Goal: Transaction & Acquisition: Purchase product/service

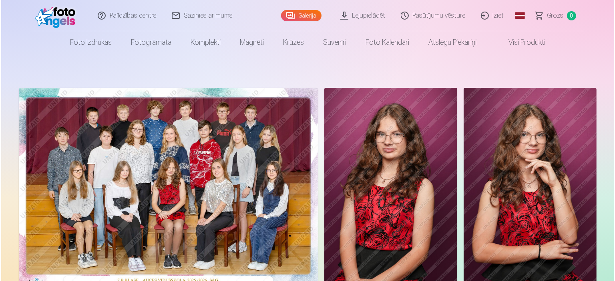
scroll to position [40, 0]
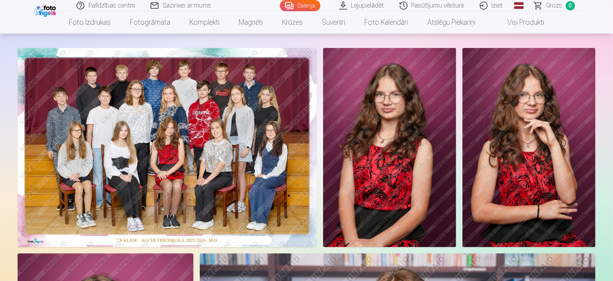
click at [229, 169] on img at bounding box center [167, 147] width 299 height 199
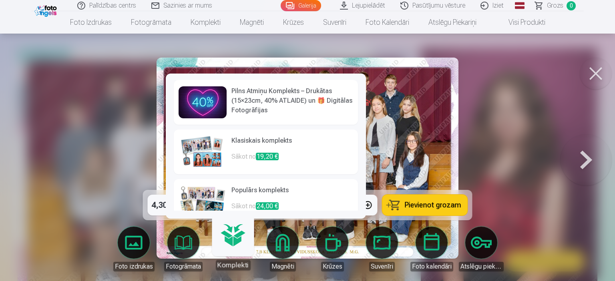
click at [299, 174] on link "Klasiskais komplekts Sākot no 19,20 €" at bounding box center [266, 152] width 184 height 45
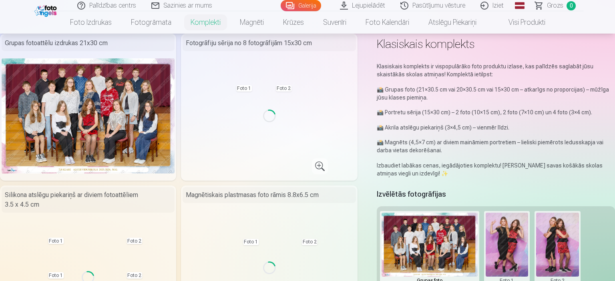
click at [302, 176] on div "Loading..." at bounding box center [269, 116] width 120 height 120
click at [301, 176] on div "Loading..." at bounding box center [269, 116] width 120 height 120
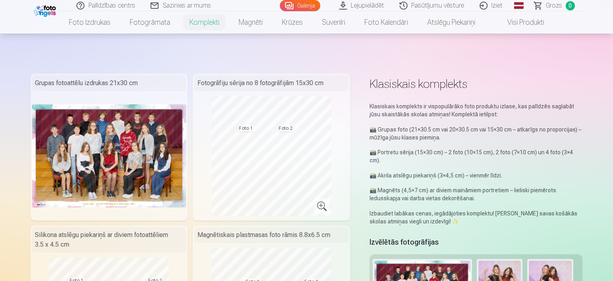
scroll to position [40, 0]
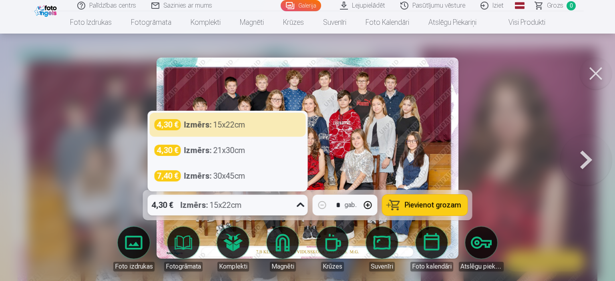
click at [301, 207] on icon at bounding box center [300, 205] width 8 height 4
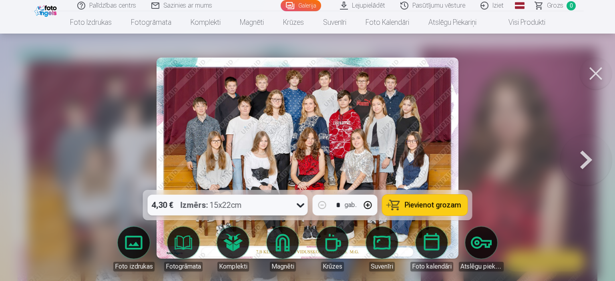
click at [301, 207] on icon at bounding box center [300, 205] width 13 height 13
click at [426, 204] on span "Pievienot grozam" at bounding box center [432, 205] width 56 height 7
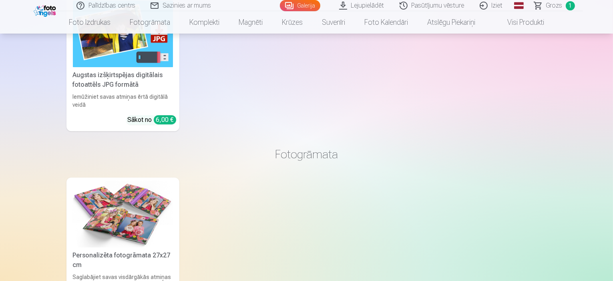
scroll to position [2481, 0]
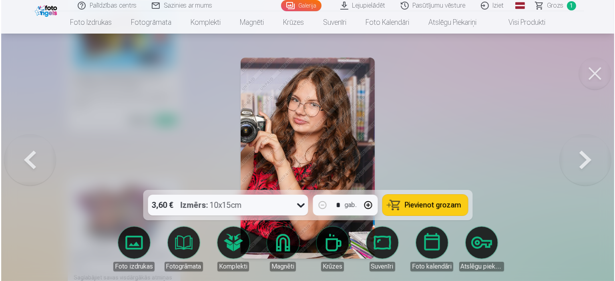
scroll to position [2487, 0]
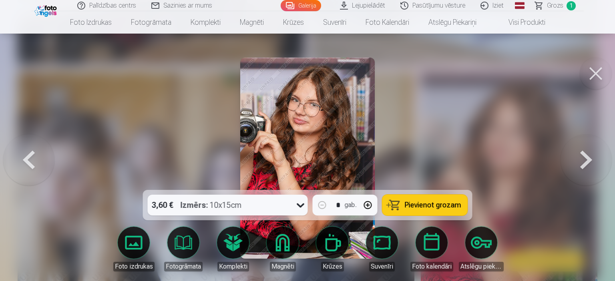
click at [301, 208] on icon at bounding box center [300, 205] width 13 height 13
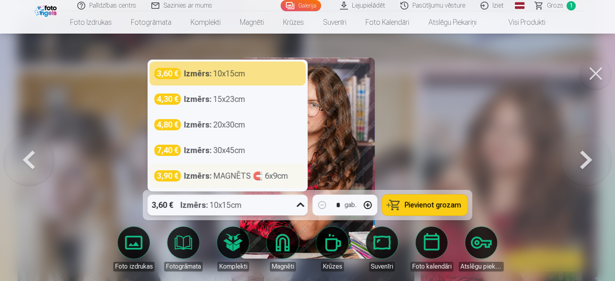
click at [197, 176] on strong "Izmērs :" at bounding box center [198, 175] width 28 height 11
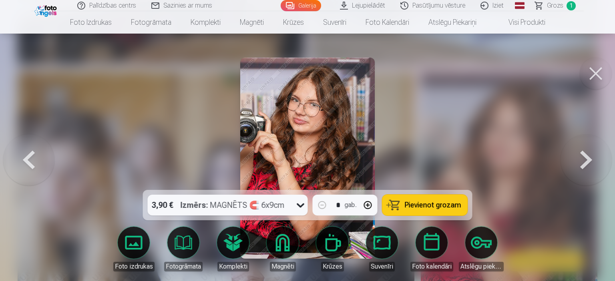
click at [370, 208] on button "button" at bounding box center [367, 205] width 19 height 19
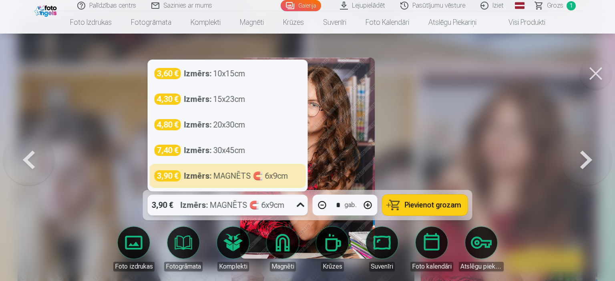
click at [299, 208] on icon at bounding box center [300, 205] width 13 height 13
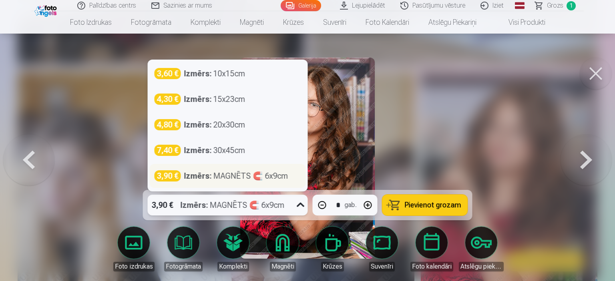
click at [292, 180] on div "3,90 € Izmērs : MAGNĒTS 🧲 6x9cm" at bounding box center [227, 175] width 146 height 11
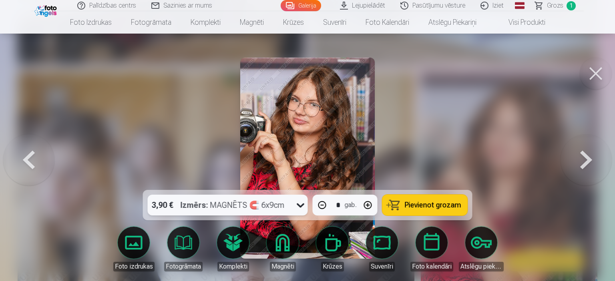
click at [423, 208] on span "Pievienot grozam" at bounding box center [432, 205] width 56 height 7
type input "*"
click at [584, 163] on button at bounding box center [585, 158] width 51 height 48
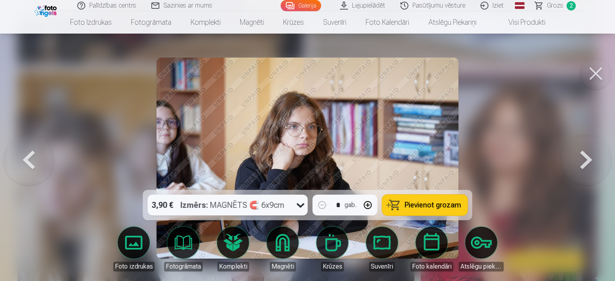
click at [584, 163] on button at bounding box center [585, 158] width 51 height 48
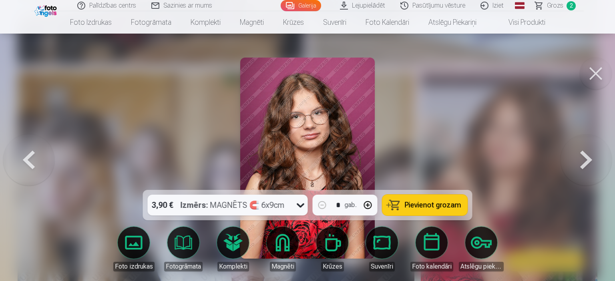
click at [584, 163] on button at bounding box center [585, 158] width 51 height 48
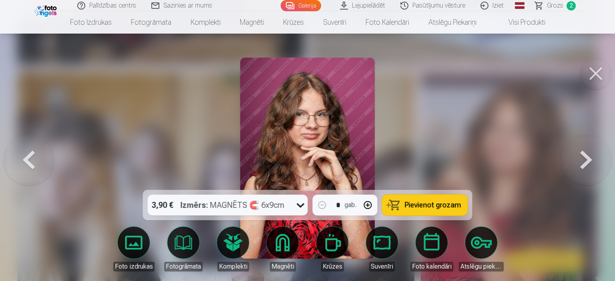
click at [584, 163] on button at bounding box center [585, 158] width 51 height 48
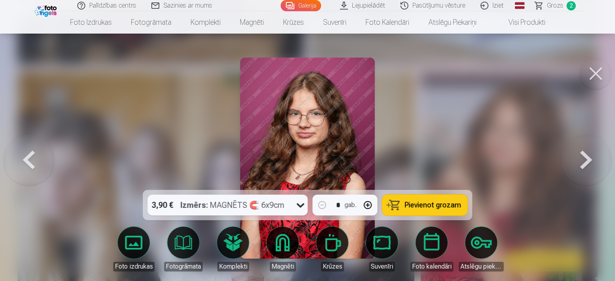
click at [584, 163] on button at bounding box center [585, 158] width 51 height 48
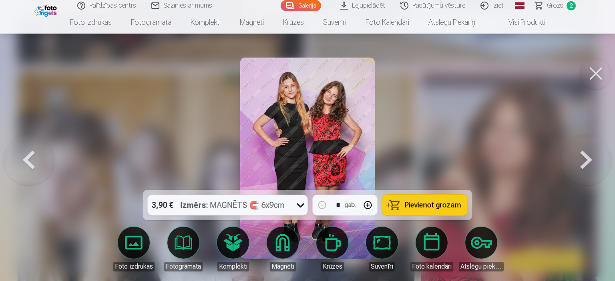
click at [584, 163] on button at bounding box center [585, 158] width 51 height 48
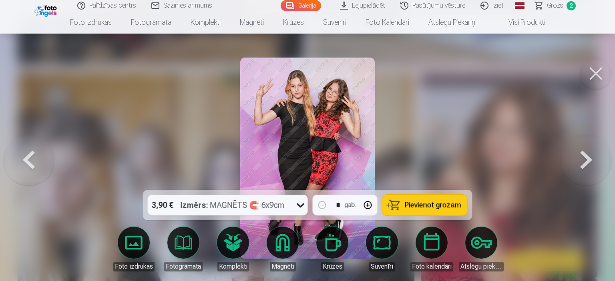
click at [584, 163] on button at bounding box center [585, 158] width 51 height 48
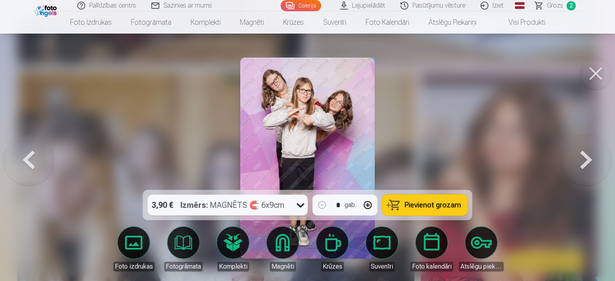
click at [584, 163] on button at bounding box center [585, 158] width 51 height 48
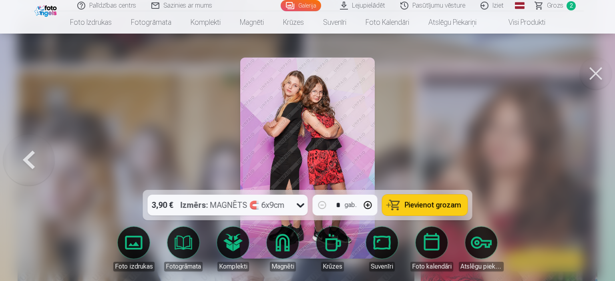
click at [584, 163] on div at bounding box center [307, 140] width 615 height 281
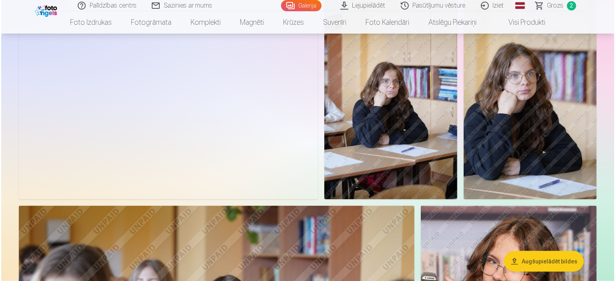
scroll to position [1240, 0]
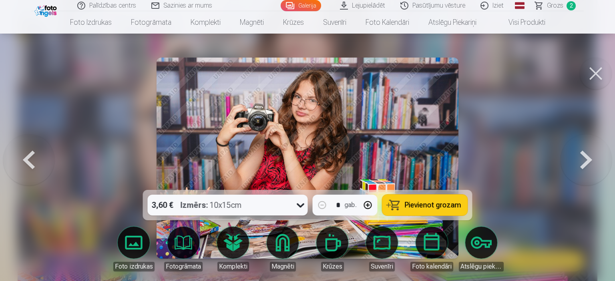
click at [410, 206] on span "Pievienot grozam" at bounding box center [432, 205] width 56 height 7
click at [587, 163] on button at bounding box center [585, 158] width 51 height 48
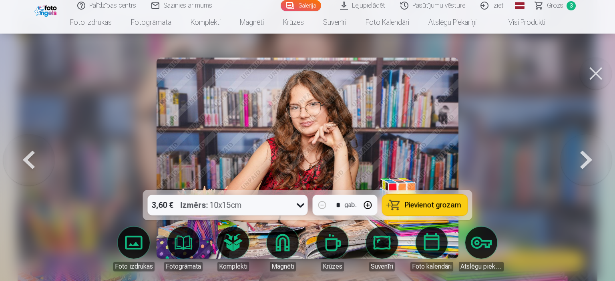
click at [587, 163] on button at bounding box center [585, 158] width 51 height 48
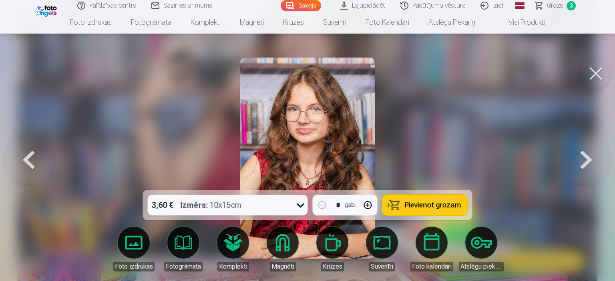
click at [587, 163] on button at bounding box center [585, 158] width 51 height 48
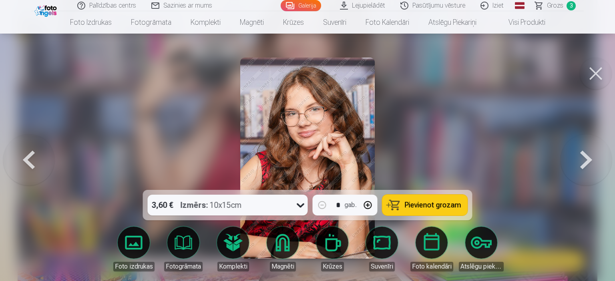
click at [587, 163] on button at bounding box center [585, 158] width 51 height 48
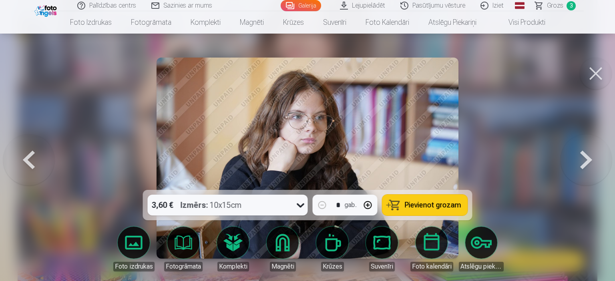
click at [587, 163] on button at bounding box center [585, 158] width 51 height 48
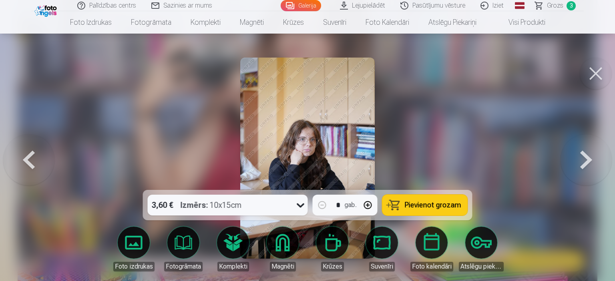
click at [587, 163] on button at bounding box center [585, 158] width 51 height 48
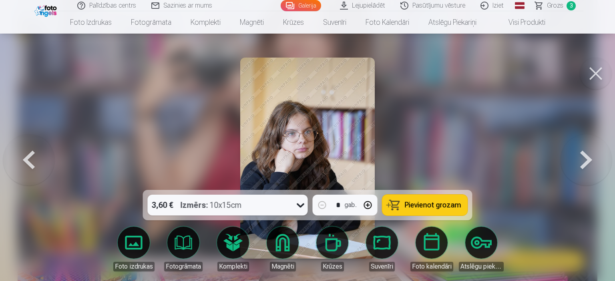
click at [587, 163] on button at bounding box center [585, 158] width 51 height 48
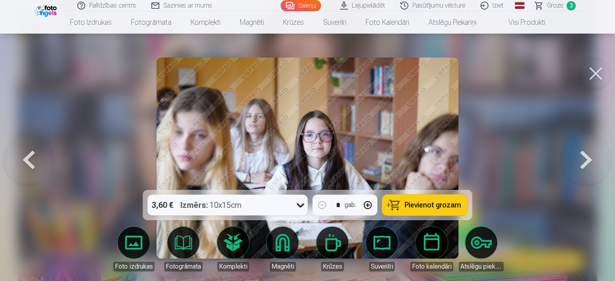
click at [587, 163] on button at bounding box center [585, 158] width 51 height 48
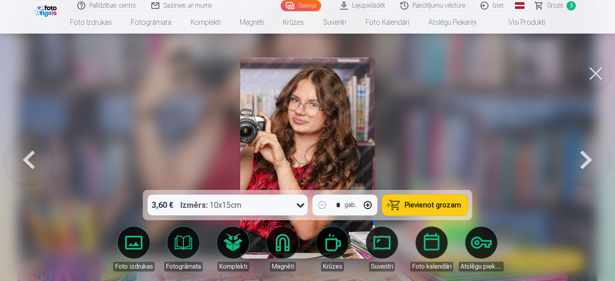
click at [587, 163] on button at bounding box center [585, 158] width 51 height 48
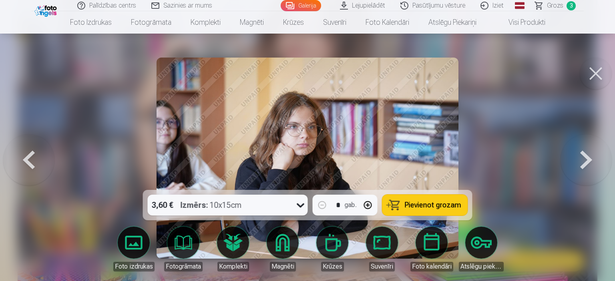
click at [587, 163] on button at bounding box center [585, 158] width 51 height 48
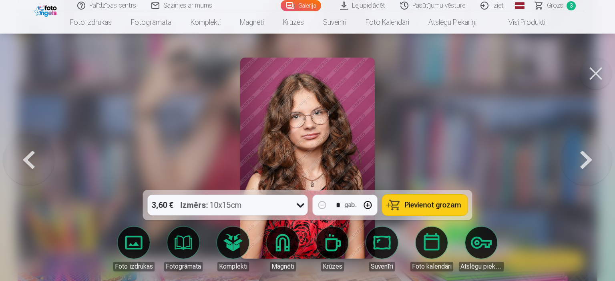
click at [587, 163] on button at bounding box center [585, 158] width 51 height 48
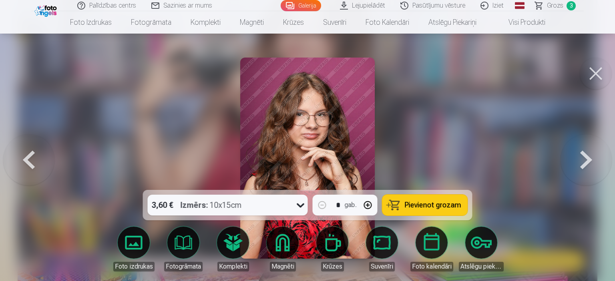
click at [587, 163] on button at bounding box center [585, 158] width 51 height 48
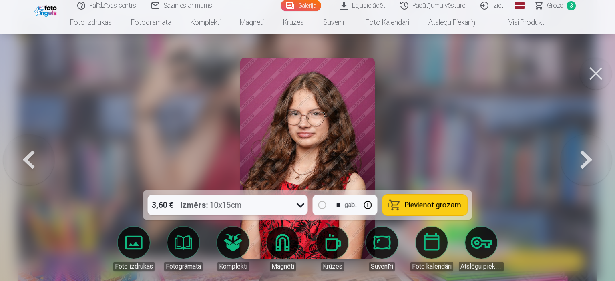
click at [587, 163] on button at bounding box center [585, 158] width 51 height 48
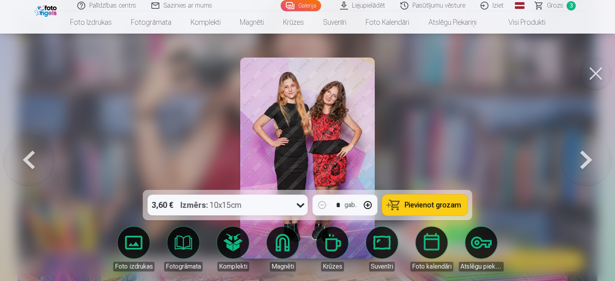
click at [587, 163] on button at bounding box center [585, 158] width 51 height 48
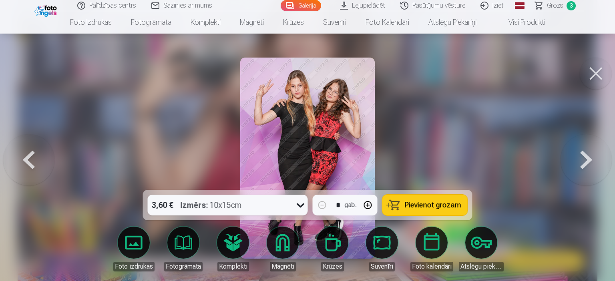
click at [587, 163] on button at bounding box center [585, 158] width 51 height 48
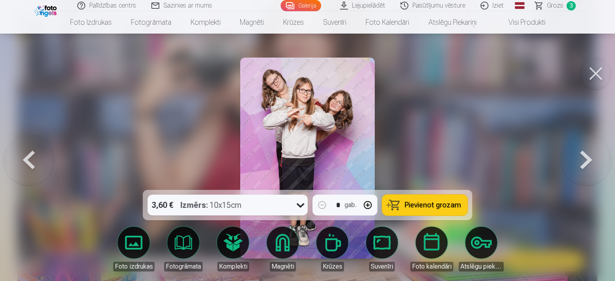
click at [587, 163] on button at bounding box center [585, 158] width 51 height 48
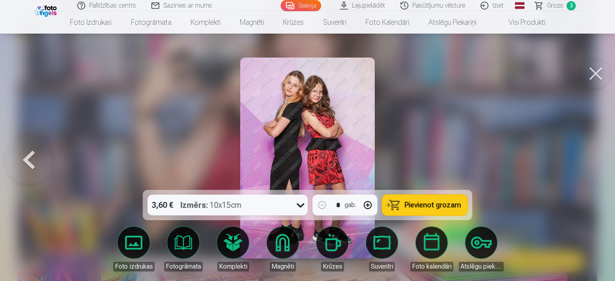
click at [587, 163] on div at bounding box center [307, 140] width 615 height 281
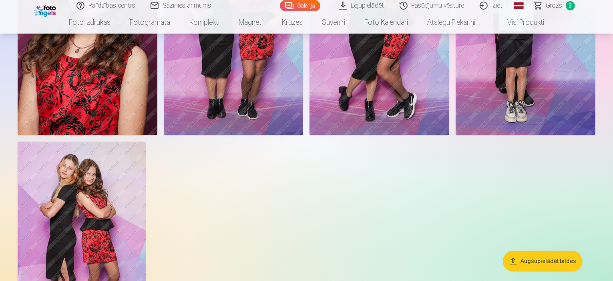
scroll to position [1677, 0]
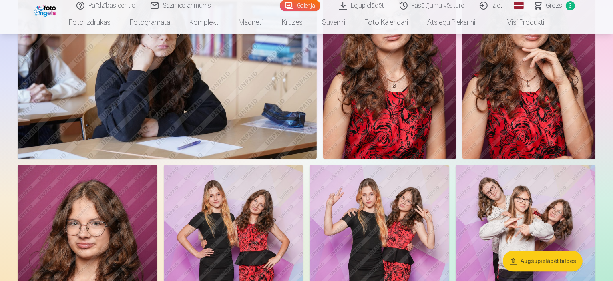
click at [555, 7] on span "Grozs" at bounding box center [554, 6] width 16 height 10
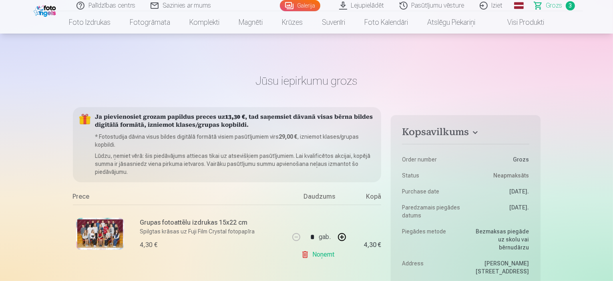
scroll to position [160, 0]
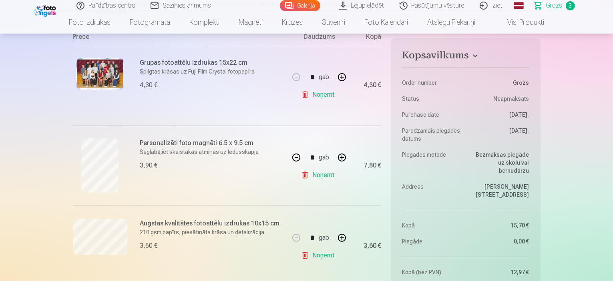
click at [341, 160] on button "button" at bounding box center [341, 157] width 19 height 19
type input "*"
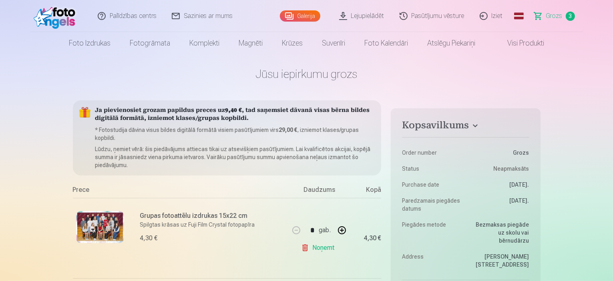
scroll to position [0, 0]
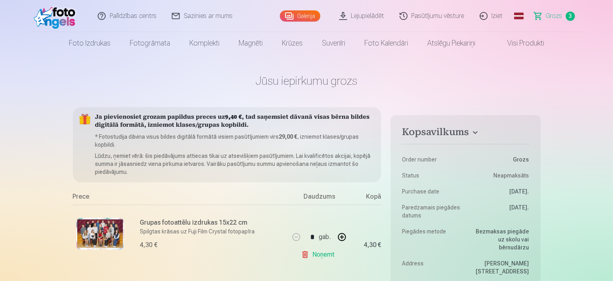
click at [519, 44] on link "Visi produkti" at bounding box center [519, 43] width 69 height 22
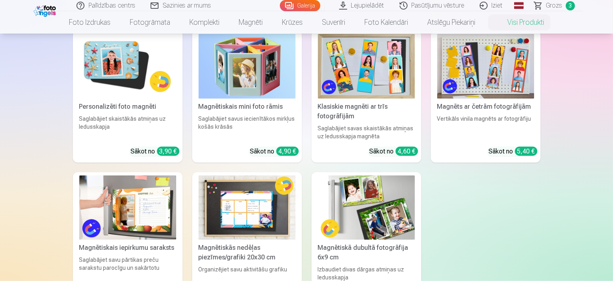
scroll to position [840, 0]
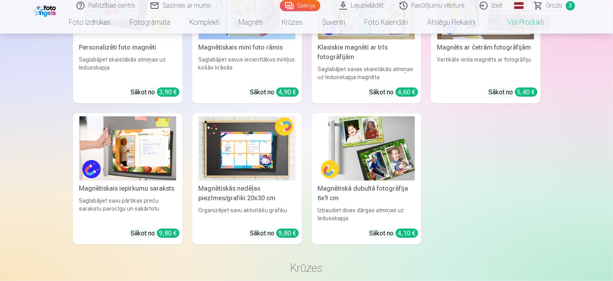
click at [376, 158] on img at bounding box center [366, 148] width 97 height 64
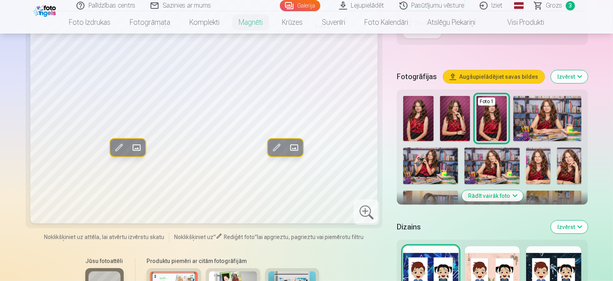
scroll to position [120, 0]
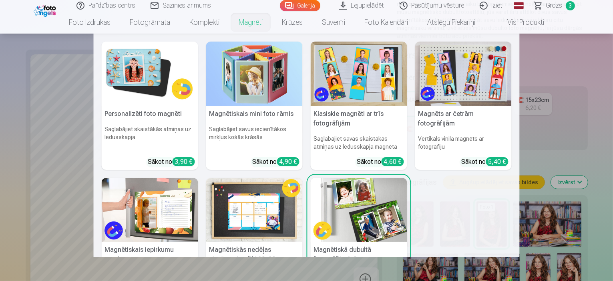
click at [248, 20] on link "Magnēti" at bounding box center [250, 22] width 43 height 22
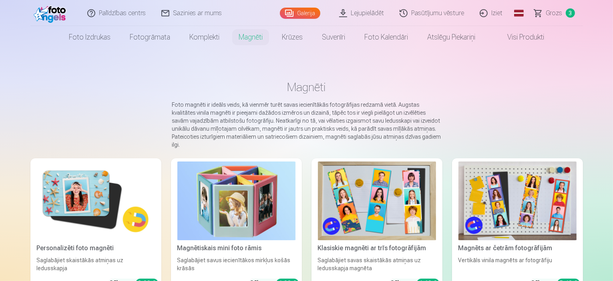
scroll to position [40, 0]
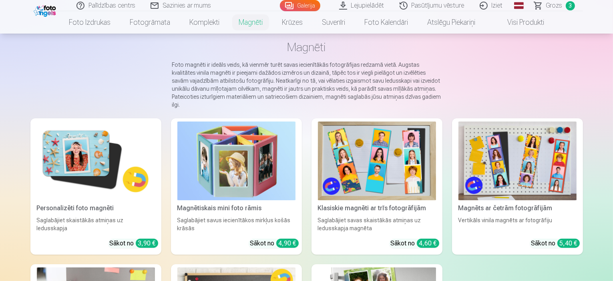
click at [69, 160] on img at bounding box center [96, 161] width 118 height 79
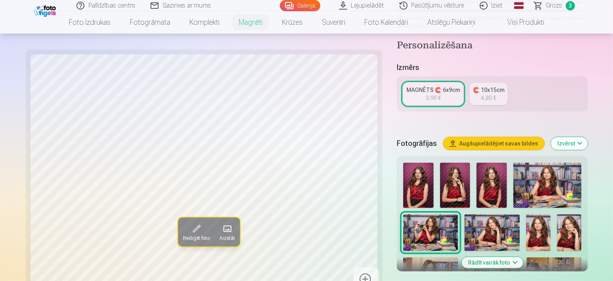
scroll to position [160, 0]
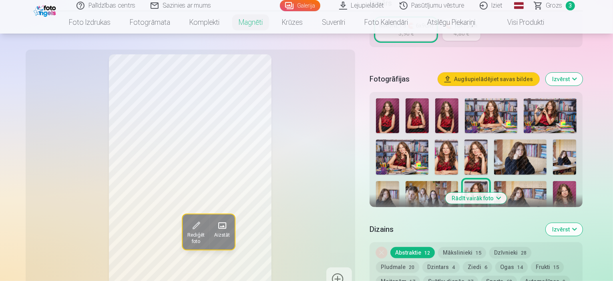
scroll to position [240, 0]
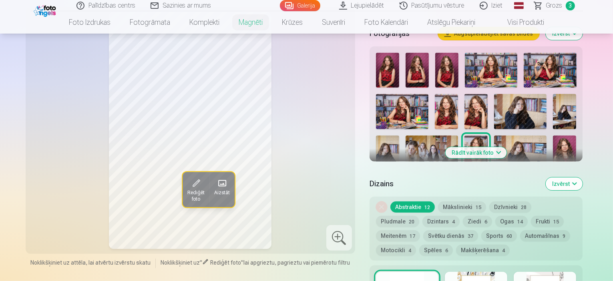
click at [470, 202] on button "Mākslinieki 15" at bounding box center [462, 207] width 48 height 11
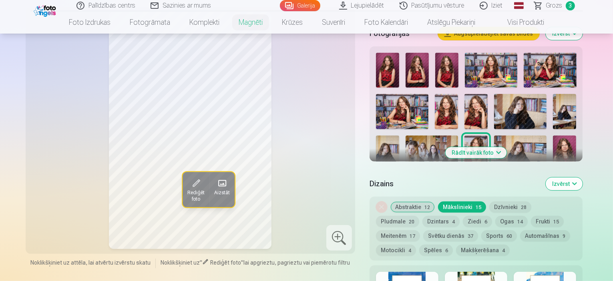
click at [511, 202] on button "Dzīvnieki 28" at bounding box center [510, 207] width 42 height 11
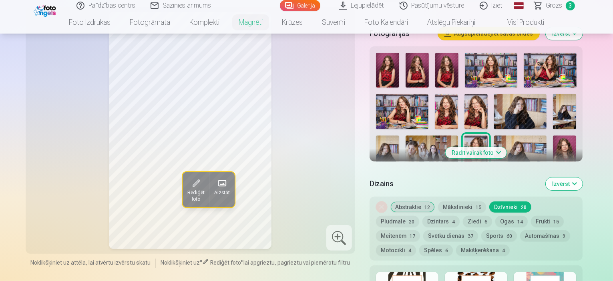
click at [408, 202] on button "Abstraktie 12" at bounding box center [412, 207] width 44 height 11
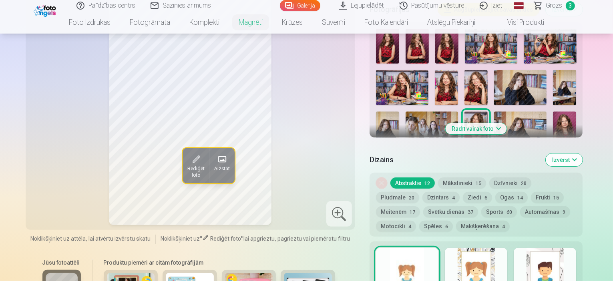
scroll to position [280, 0]
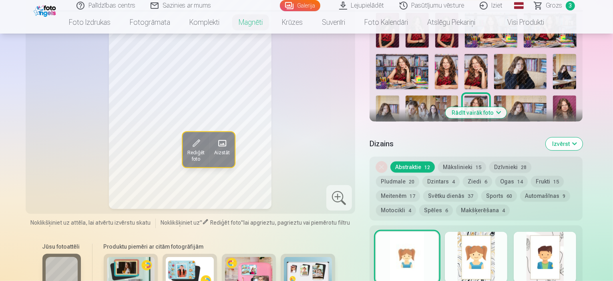
click at [476, 162] on button "Mākslinieki 15" at bounding box center [462, 167] width 48 height 11
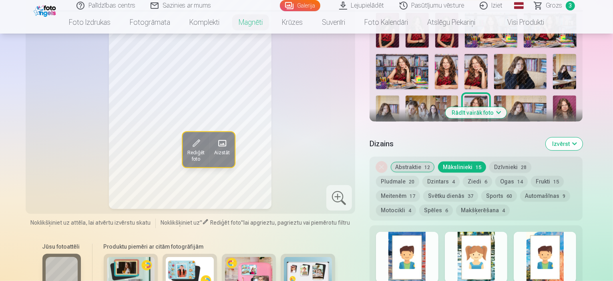
scroll to position [480, 0]
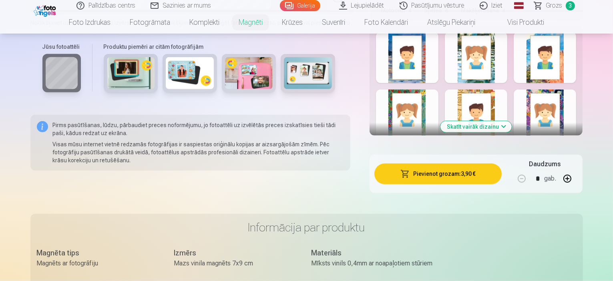
click at [559, 107] on div at bounding box center [544, 115] width 62 height 51
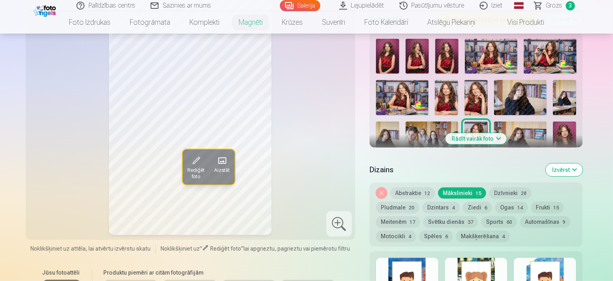
scroll to position [280, 0]
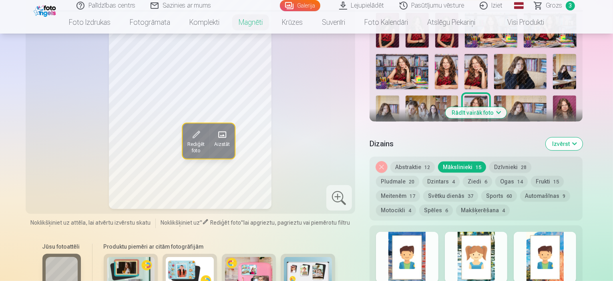
click at [531, 176] on button "Frukti 15" at bounding box center [547, 181] width 33 height 11
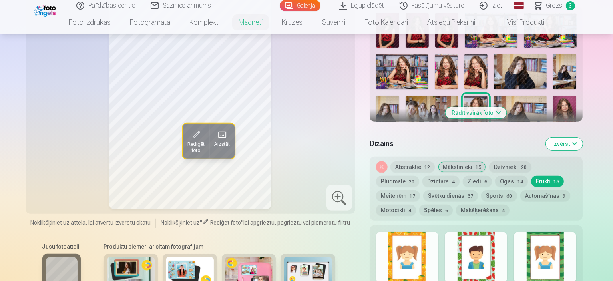
click at [462, 176] on button "Ziedi 6" at bounding box center [476, 181] width 29 height 11
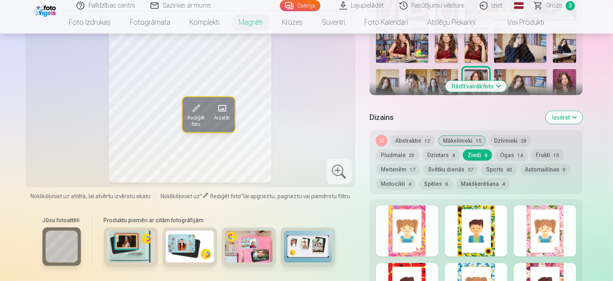
scroll to position [320, 0]
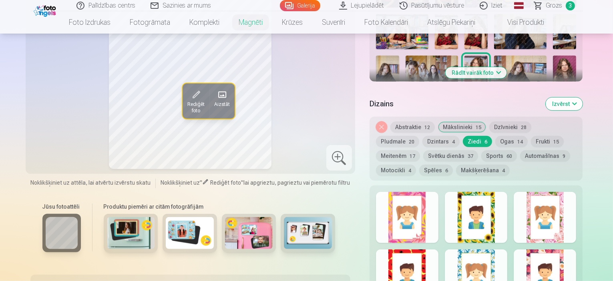
click at [562, 218] on div at bounding box center [544, 217] width 62 height 51
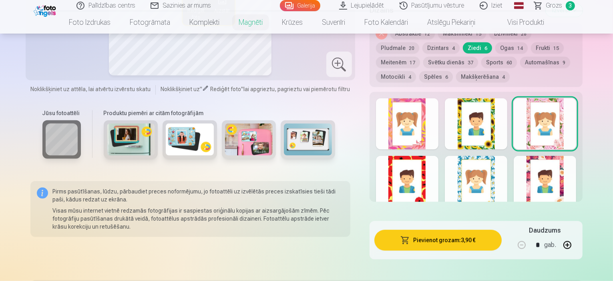
scroll to position [400, 0]
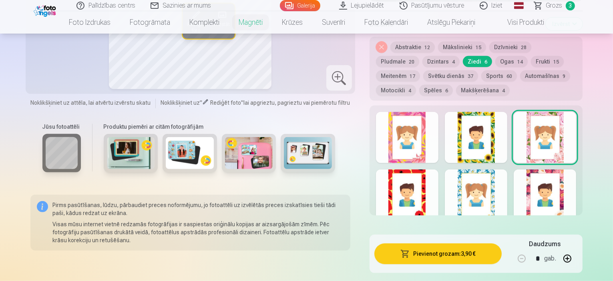
click at [549, 190] on div at bounding box center [544, 195] width 62 height 51
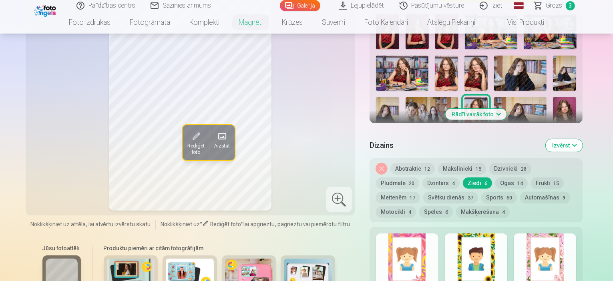
scroll to position [280, 0]
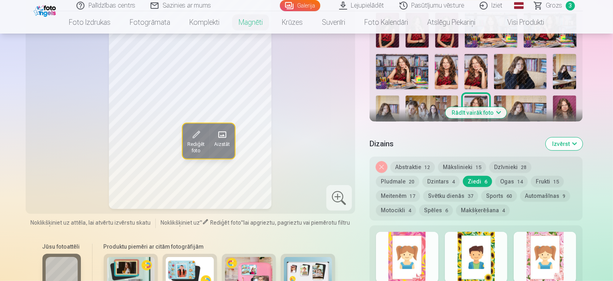
click at [410, 162] on button "Abstraktie 12" at bounding box center [412, 167] width 44 height 11
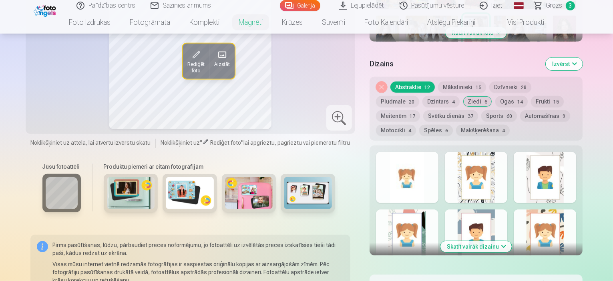
scroll to position [440, 0]
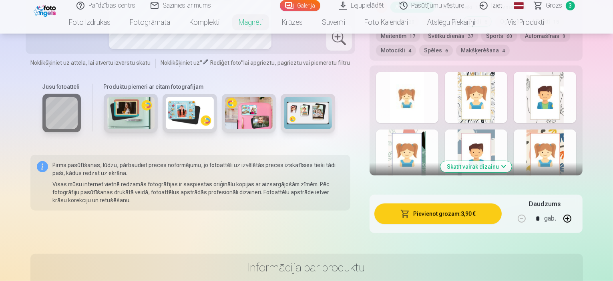
click at [480, 161] on button "Skatīt vairāk dizainu" at bounding box center [475, 166] width 71 height 11
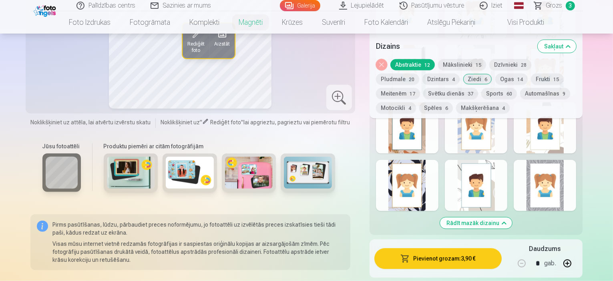
scroll to position [480, 0]
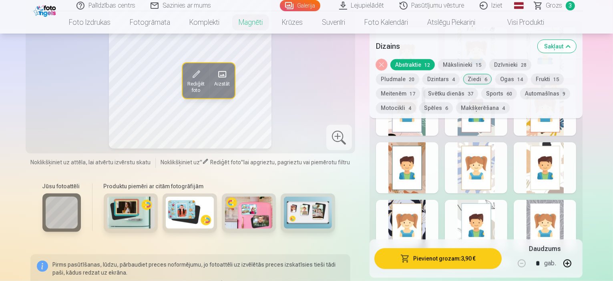
click at [478, 220] on div at bounding box center [475, 225] width 62 height 51
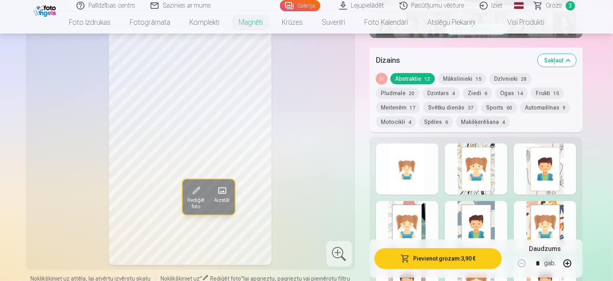
scroll to position [320, 0]
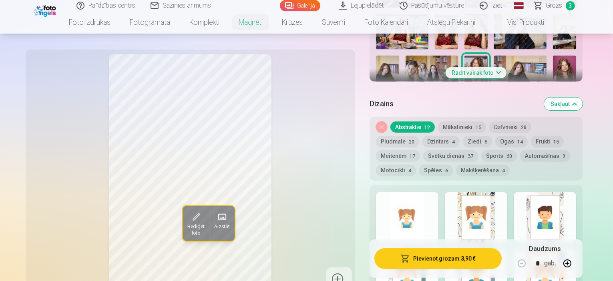
click at [556, 209] on div at bounding box center [544, 217] width 62 height 51
click at [419, 136] on button "Pludmale 20" at bounding box center [397, 141] width 43 height 11
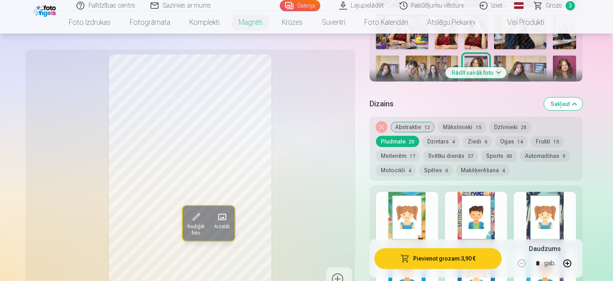
click at [420, 150] on button "Meitenēm 17" at bounding box center [398, 155] width 44 height 11
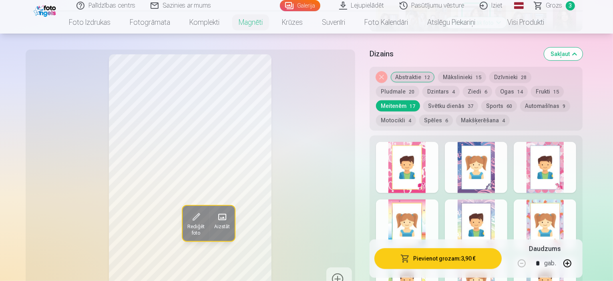
scroll to position [280, 0]
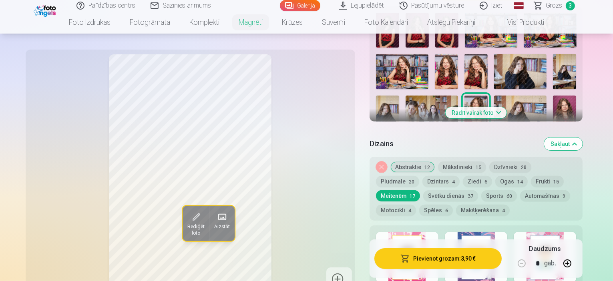
click at [387, 162] on button "Noņemiet dizainu" at bounding box center [381, 167] width 11 height 11
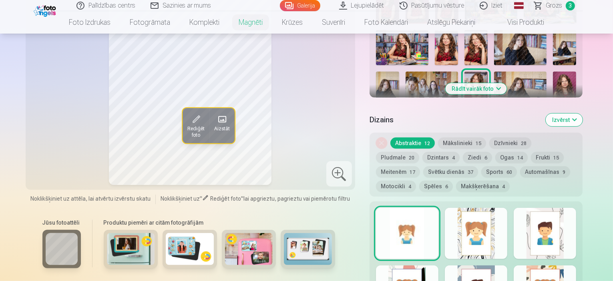
scroll to position [210, 0]
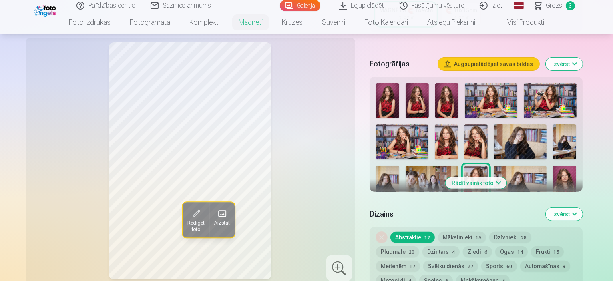
click at [30, 152] on div "Rediģēt foto Aizstāt" at bounding box center [190, 160] width 320 height 237
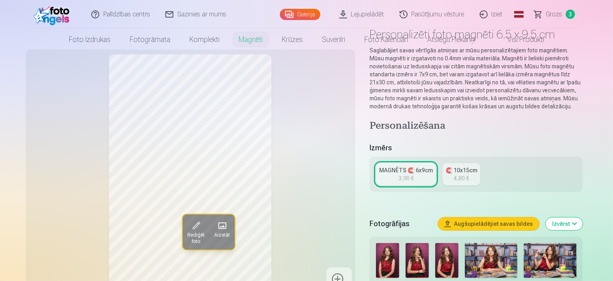
scroll to position [0, 0]
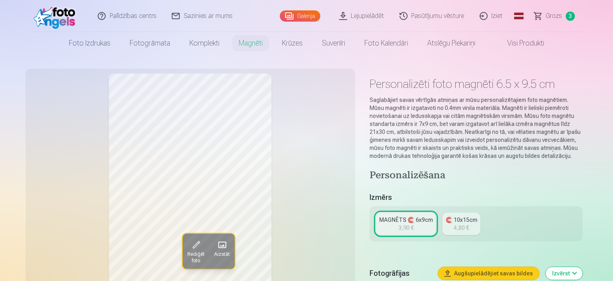
click at [551, 18] on span "Grozs" at bounding box center [554, 16] width 16 height 10
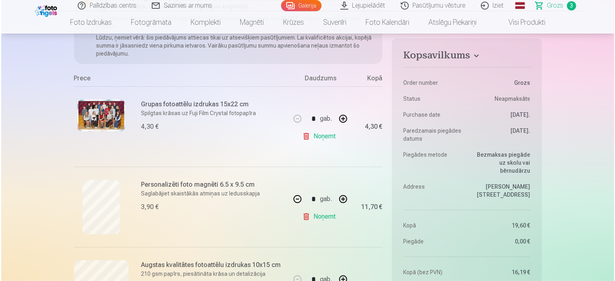
scroll to position [120, 0]
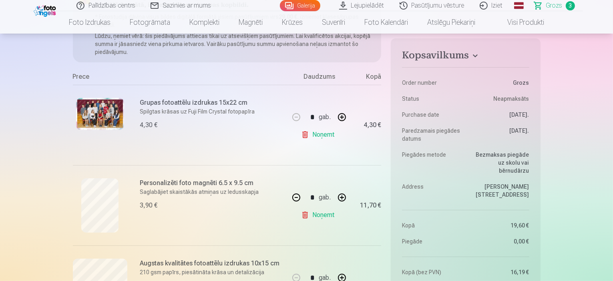
click at [107, 120] on img at bounding box center [100, 114] width 48 height 32
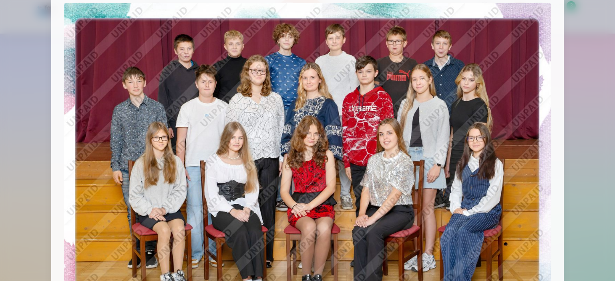
scroll to position [0, 0]
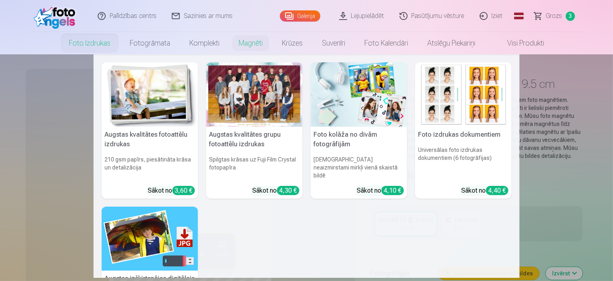
click at [134, 119] on img at bounding box center [150, 94] width 96 height 64
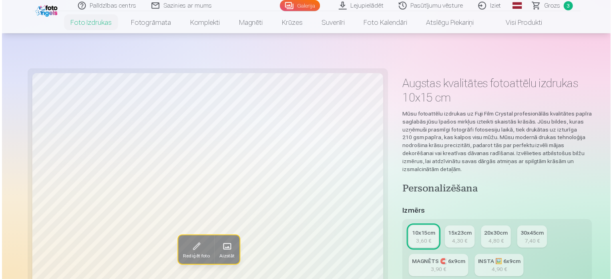
scroll to position [160, 0]
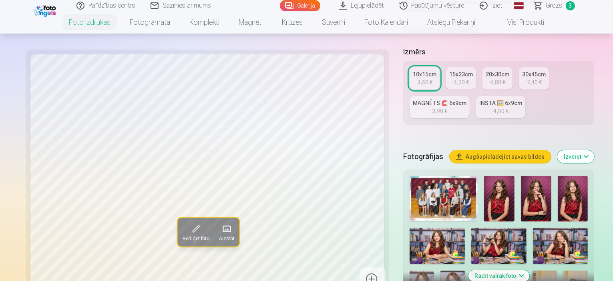
click at [410, 176] on img at bounding box center [443, 198] width 68 height 45
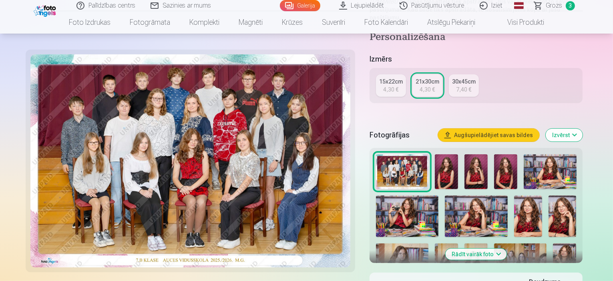
scroll to position [200, 0]
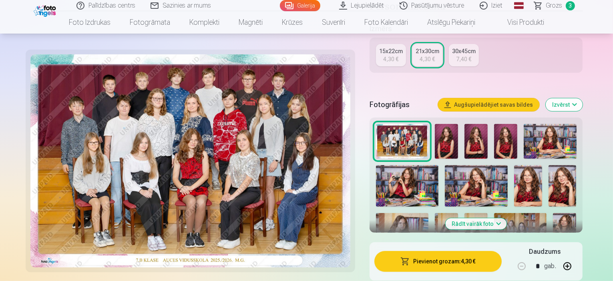
click at [457, 132] on img at bounding box center [445, 141] width 23 height 35
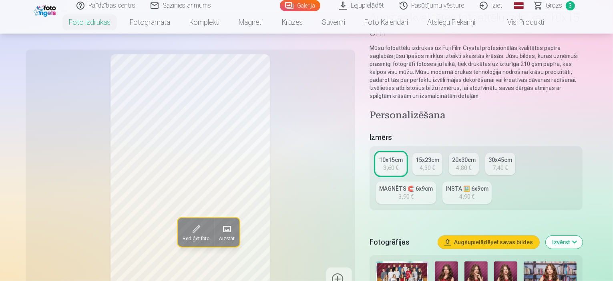
scroll to position [80, 0]
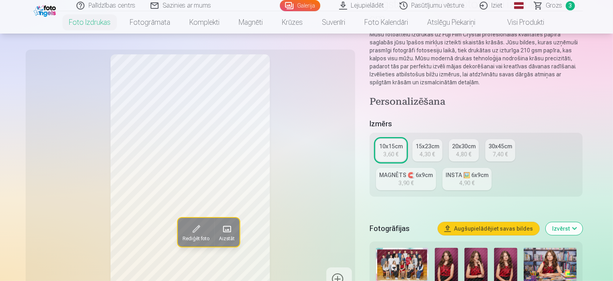
click at [487, 248] on img at bounding box center [475, 265] width 23 height 35
click at [517, 252] on img at bounding box center [505, 265] width 23 height 35
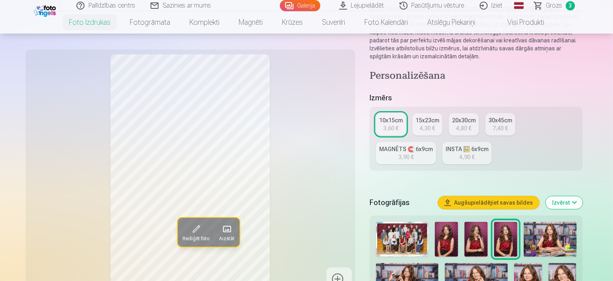
scroll to position [160, 0]
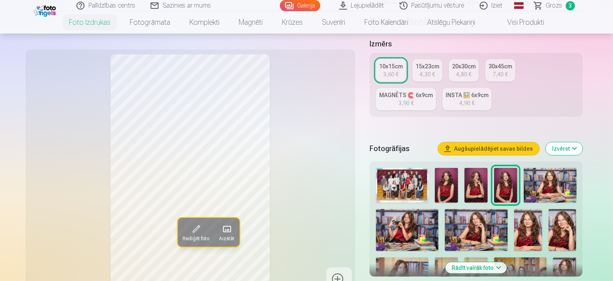
click at [414, 210] on img at bounding box center [407, 230] width 63 height 42
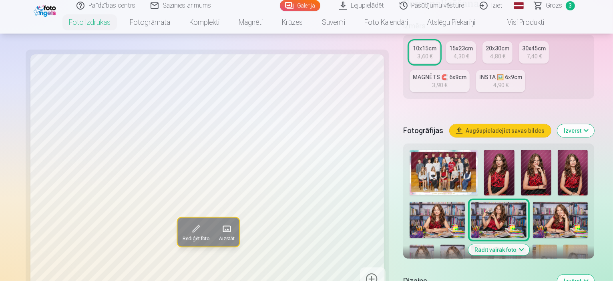
scroll to position [200, 0]
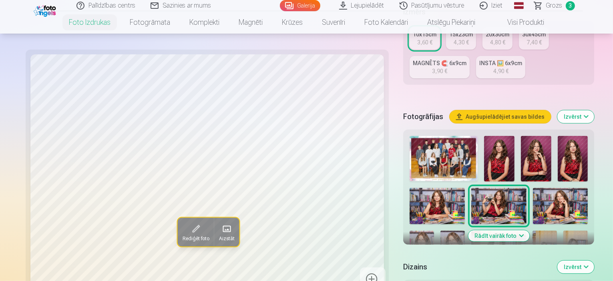
click at [508, 230] on button "Rādīt vairāk foto" at bounding box center [498, 235] width 61 height 11
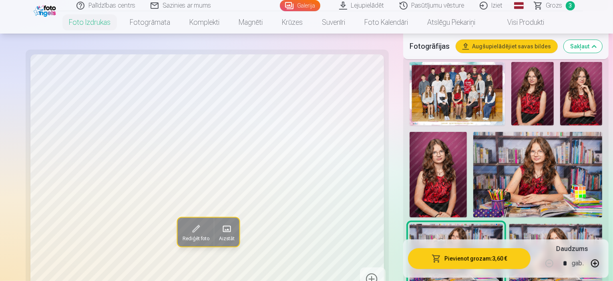
scroll to position [280, 0]
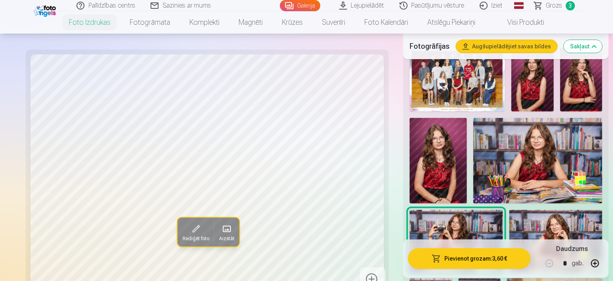
click at [509, 210] on img at bounding box center [555, 241] width 93 height 62
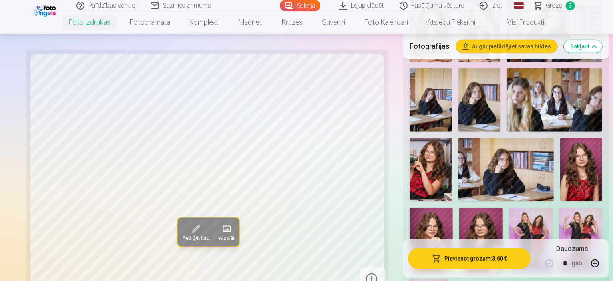
scroll to position [520, 0]
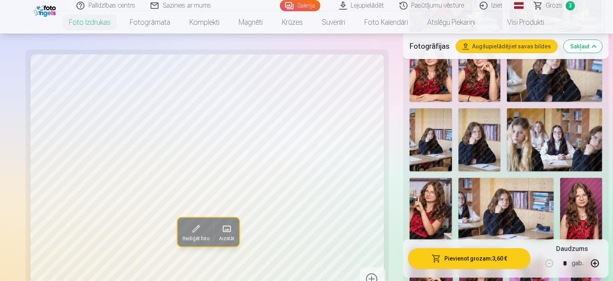
click at [452, 178] on img at bounding box center [430, 210] width 42 height 64
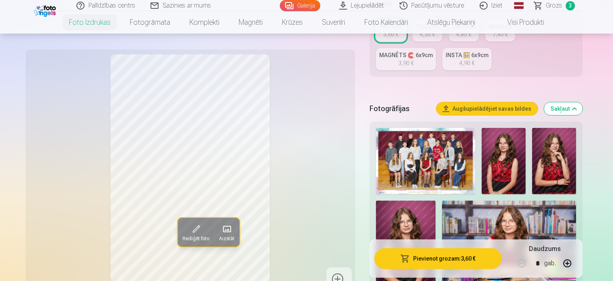
scroll to position [0, 0]
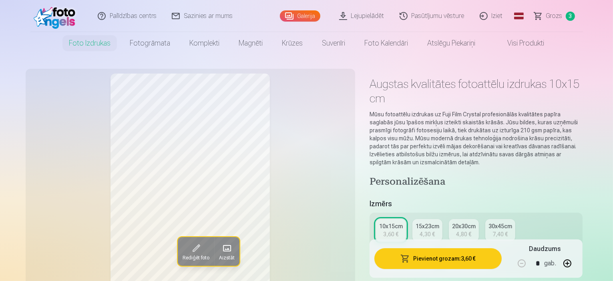
click at [549, 16] on span "Grozs" at bounding box center [554, 16] width 16 height 10
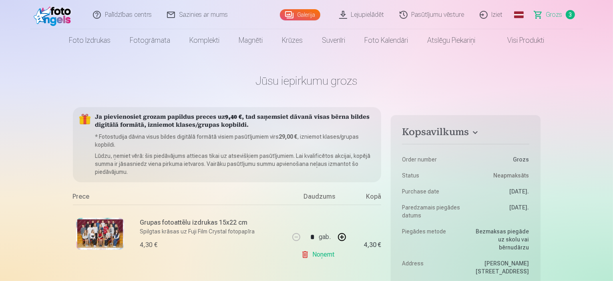
scroll to position [160, 0]
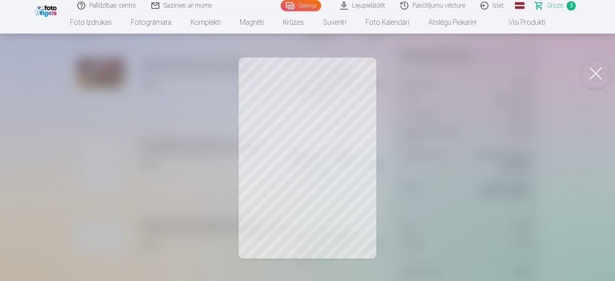
click at [592, 79] on button at bounding box center [595, 74] width 32 height 32
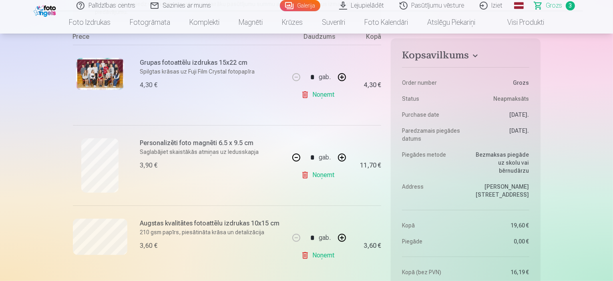
click at [224, 143] on h6 "Personalizēti foto magnēti 6.5 x 9.5 cm" at bounding box center [212, 143] width 144 height 10
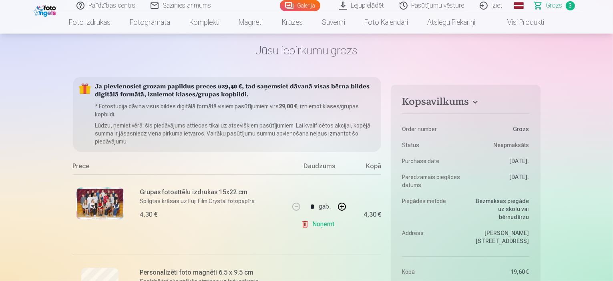
scroll to position [0, 0]
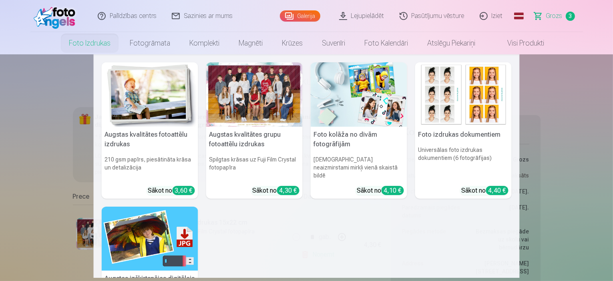
click at [126, 98] on img at bounding box center [150, 94] width 96 height 64
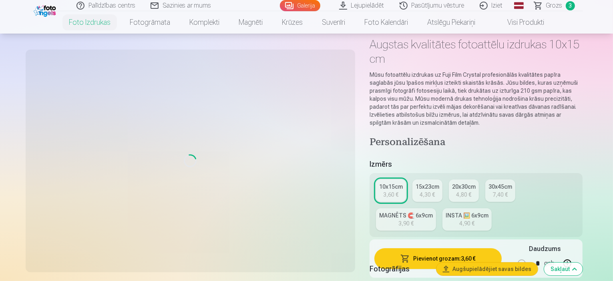
scroll to position [40, 0]
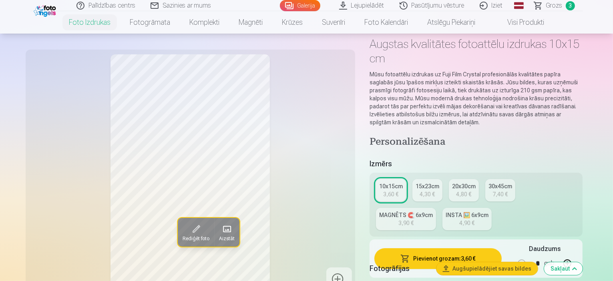
click at [436, 208] on link "MAGNĒTS 🧲 6x9cm 3,90 €" at bounding box center [406, 219] width 60 height 22
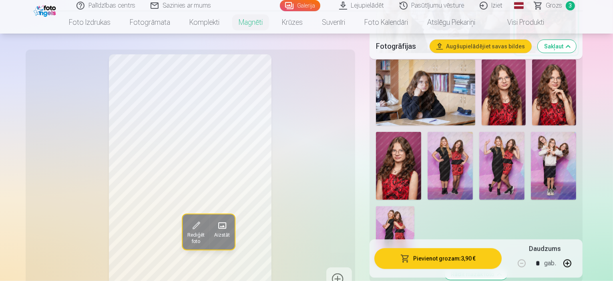
scroll to position [680, 0]
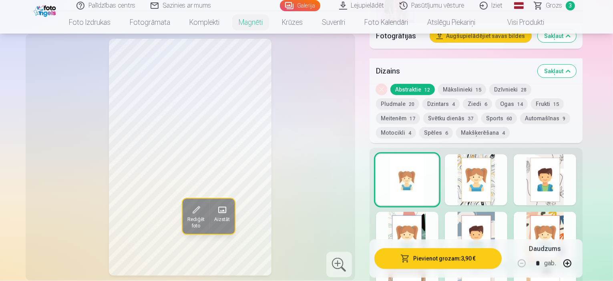
scroll to position [800, 0]
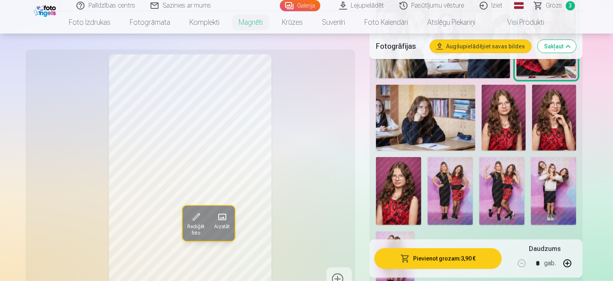
scroll to position [640, 0]
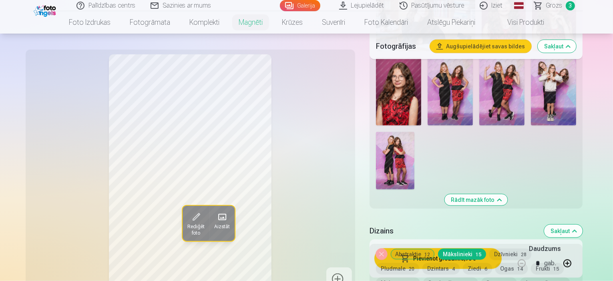
scroll to position [560, 0]
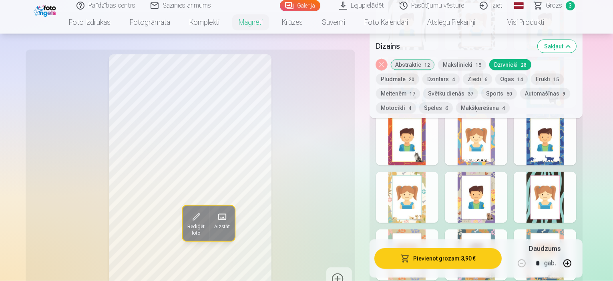
scroll to position [1080, 0]
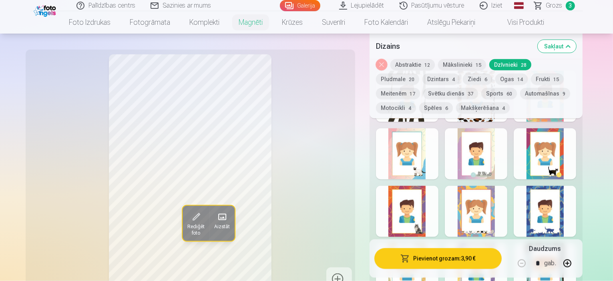
scroll to position [960, 0]
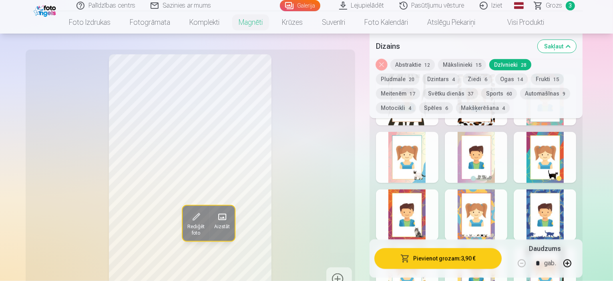
click at [422, 81] on button "Dzintars 4" at bounding box center [440, 79] width 37 height 11
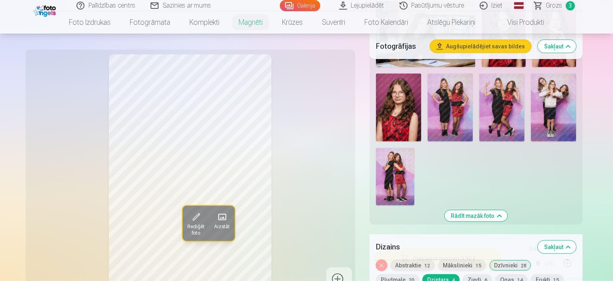
scroll to position [640, 0]
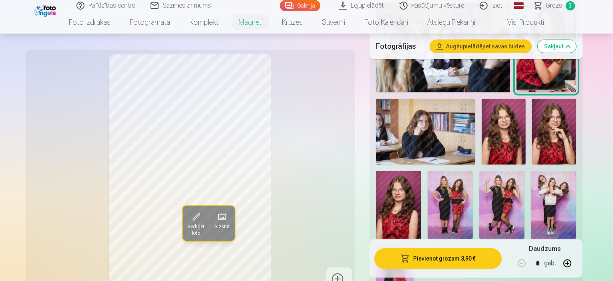
scroll to position [560, 0]
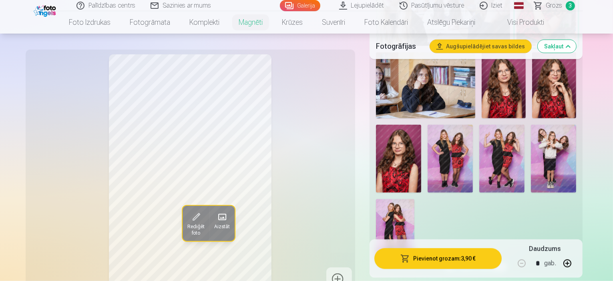
scroll to position [640, 0]
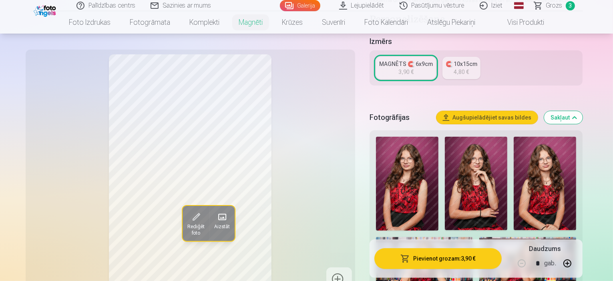
scroll to position [120, 0]
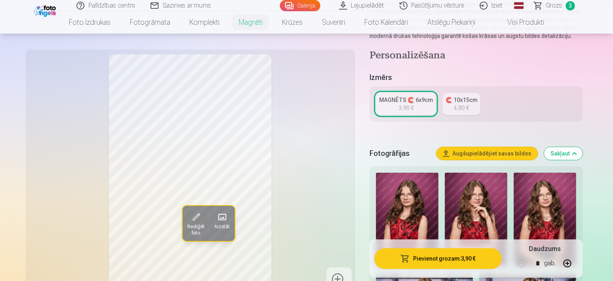
drag, startPoint x: 517, startPoint y: 152, endPoint x: 494, endPoint y: 123, distance: 36.7
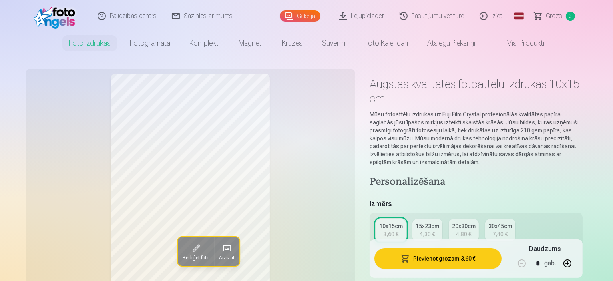
click at [548, 13] on span "Grozs" at bounding box center [554, 16] width 16 height 10
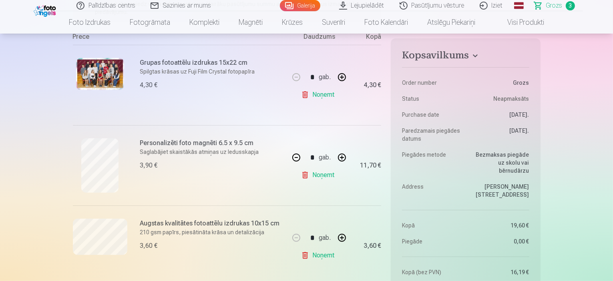
scroll to position [40, 0]
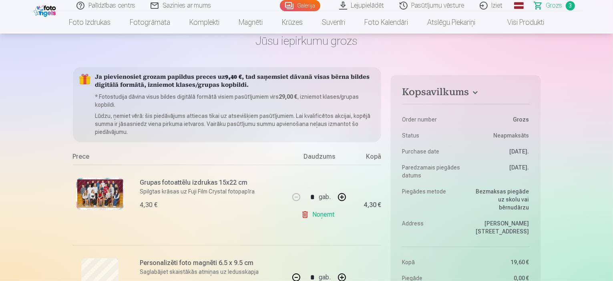
click at [370, 6] on link "Lejupielādēt" at bounding box center [362, 5] width 60 height 11
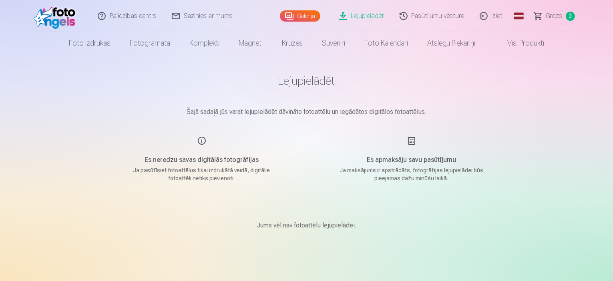
click at [308, 16] on link "Galerija" at bounding box center [300, 15] width 40 height 11
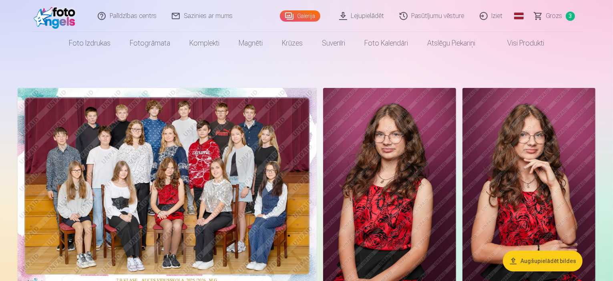
click at [565, 261] on button "Augšupielādēt bildes" at bounding box center [543, 261] width 80 height 21
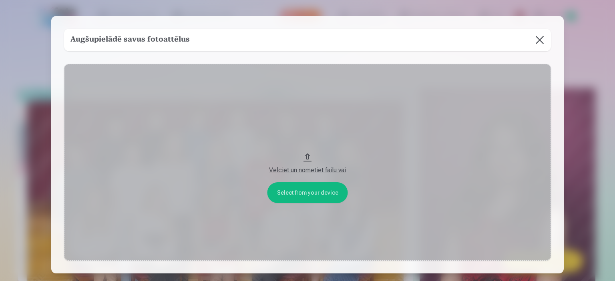
click at [301, 171] on div "Velciet un nometiet failu vai" at bounding box center [307, 171] width 470 height 10
click at [539, 41] on button at bounding box center [539, 40] width 22 height 22
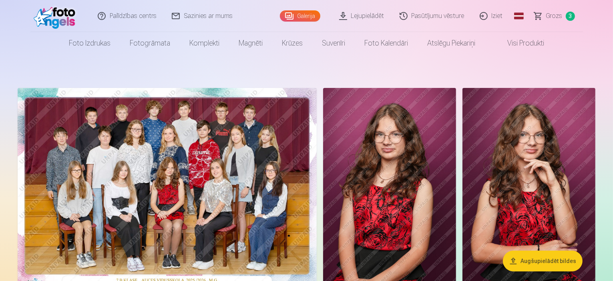
click at [556, 19] on span "Grozs" at bounding box center [554, 16] width 16 height 10
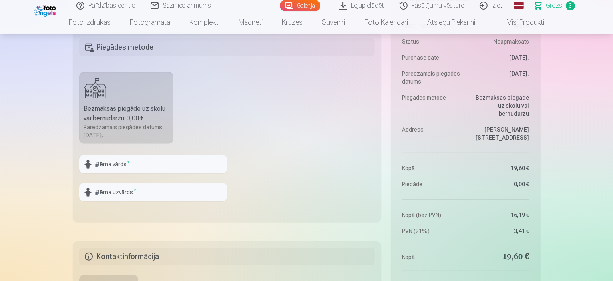
scroll to position [440, 0]
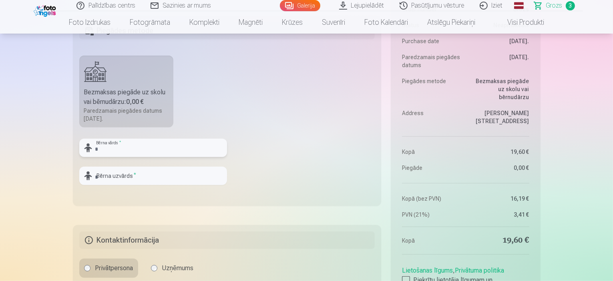
click at [160, 150] on input "text" at bounding box center [153, 148] width 148 height 18
type input "******"
click at [178, 175] on input "text" at bounding box center [153, 176] width 148 height 18
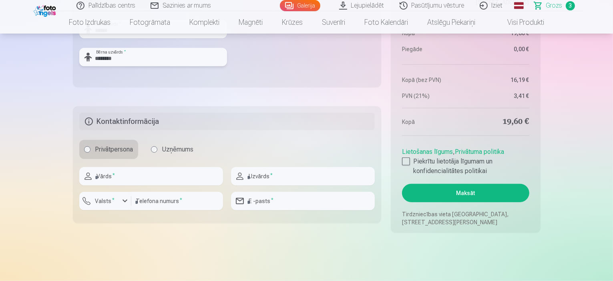
scroll to position [560, 0]
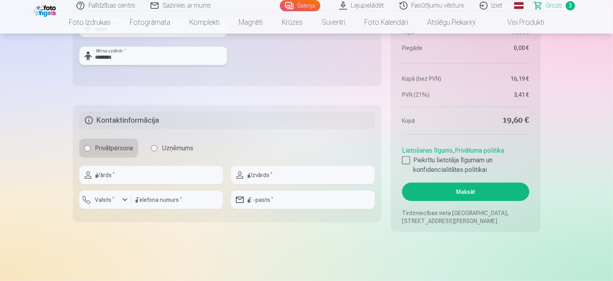
type input "********"
click at [177, 175] on input "text" at bounding box center [151, 175] width 144 height 18
type input "*******"
click at [278, 164] on fieldset "Kontaktinformācija Privātpersona Uzņēmums ******* Vārds * Uzvārds * Valsts * Te…" at bounding box center [227, 163] width 308 height 117
click at [278, 174] on input "text" at bounding box center [303, 175] width 144 height 18
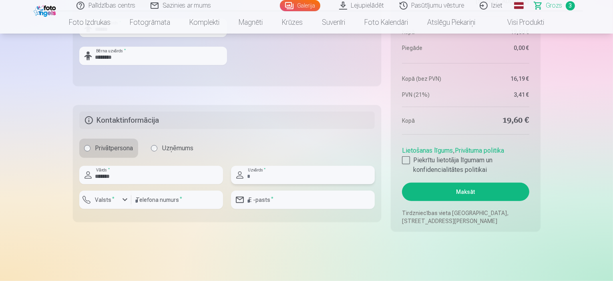
type input "*******"
type input "********"
type input "**********"
click at [407, 160] on div at bounding box center [406, 160] width 8 height 8
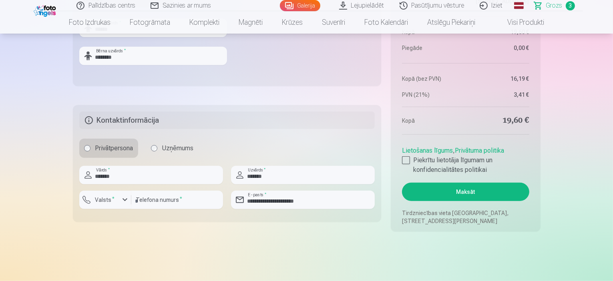
click at [458, 195] on button "Maksāt" at bounding box center [465, 192] width 127 height 18
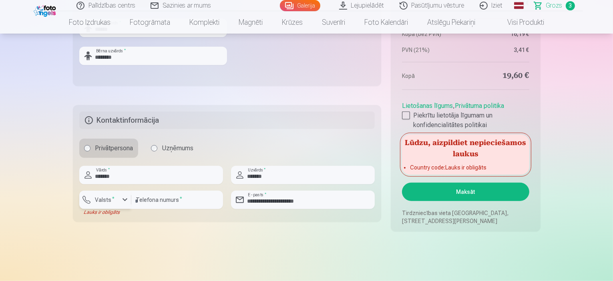
click at [123, 203] on div "button" at bounding box center [125, 200] width 10 height 10
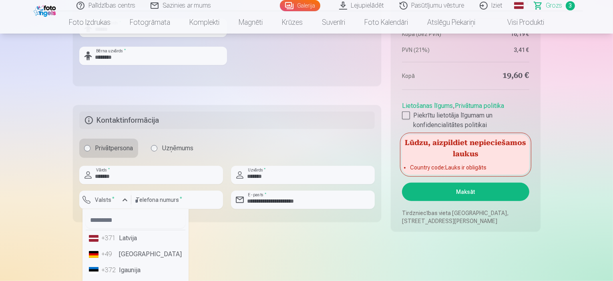
click at [114, 240] on div "+371" at bounding box center [110, 239] width 16 height 10
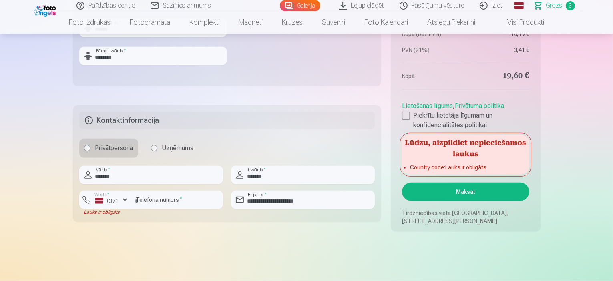
click at [460, 192] on button "Maksāt" at bounding box center [465, 192] width 127 height 18
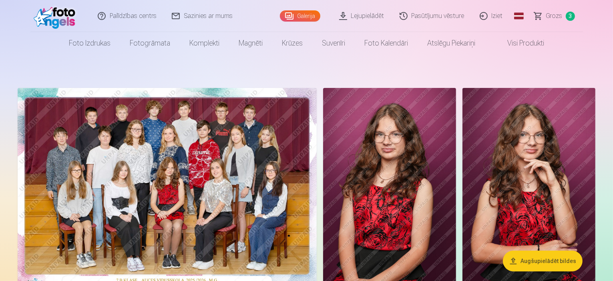
click at [557, 17] on span "Grozs" at bounding box center [554, 16] width 16 height 10
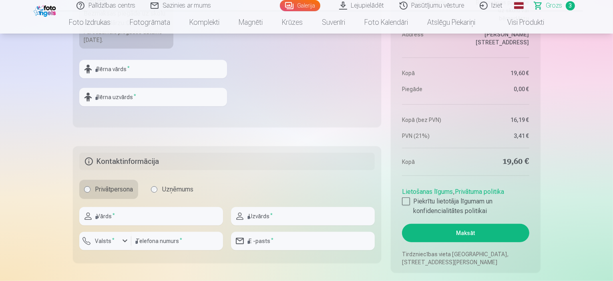
scroll to position [520, 0]
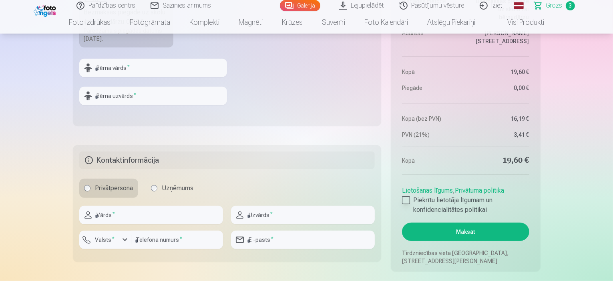
click at [402, 201] on div at bounding box center [406, 200] width 8 height 8
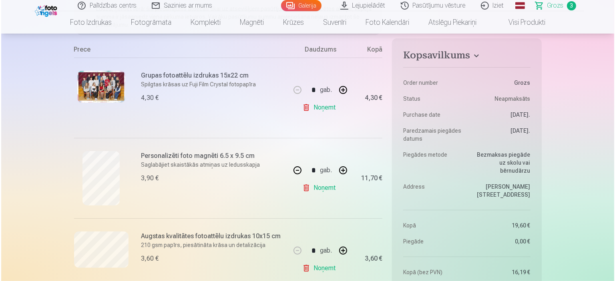
scroll to position [160, 0]
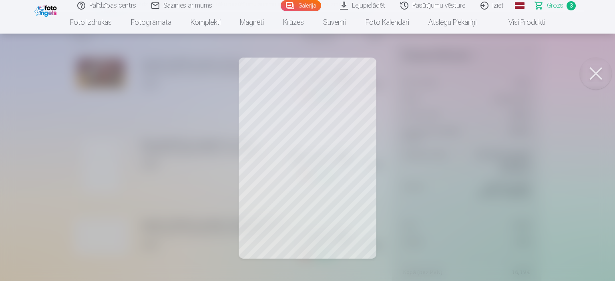
click at [556, 8] on span "Grozs" at bounding box center [555, 6] width 16 height 10
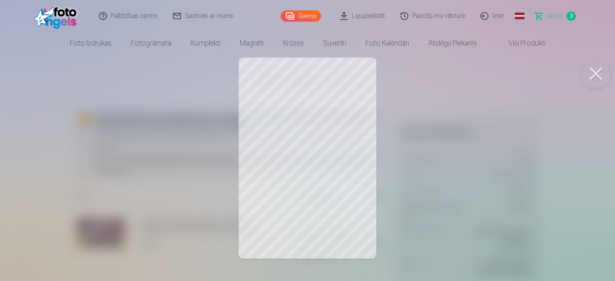
click at [554, 16] on span "Grozs" at bounding box center [555, 16] width 16 height 10
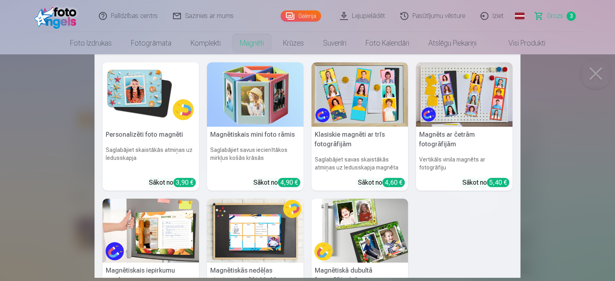
click at [250, 44] on link "Magnēti" at bounding box center [251, 43] width 43 height 22
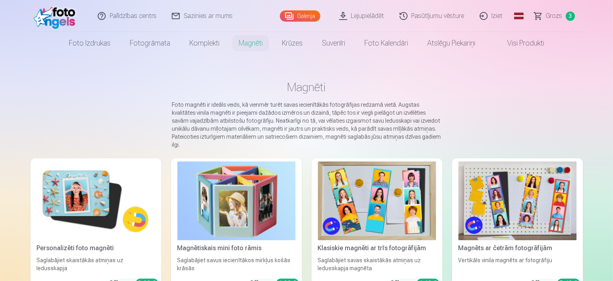
click at [62, 205] on img at bounding box center [96, 201] width 118 height 79
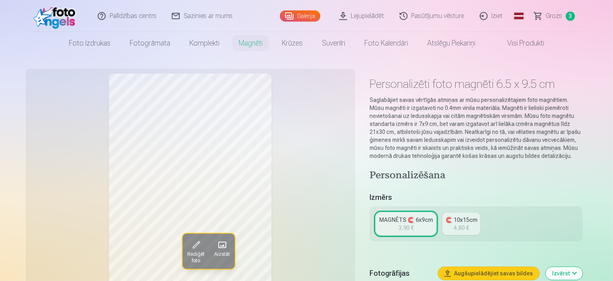
click at [468, 224] on div "4,80 €" at bounding box center [460, 228] width 15 height 8
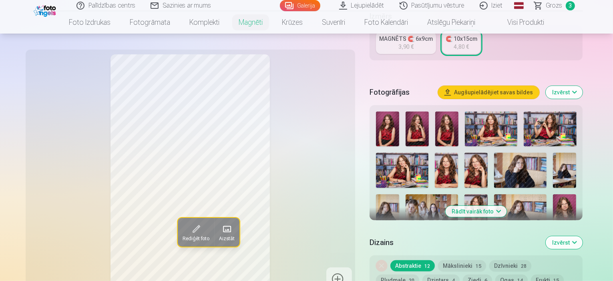
scroll to position [200, 0]
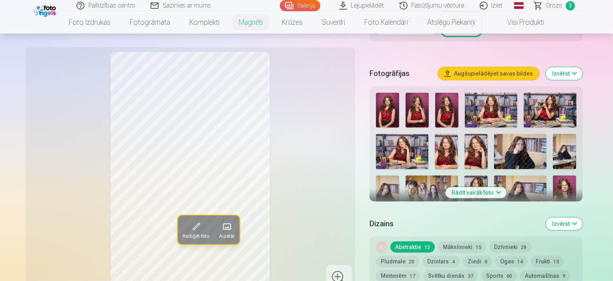
click at [464, 182] on img at bounding box center [475, 193] width 23 height 35
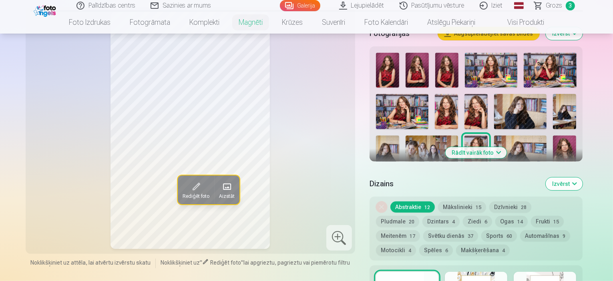
click at [189, 186] on span at bounding box center [195, 186] width 13 height 13
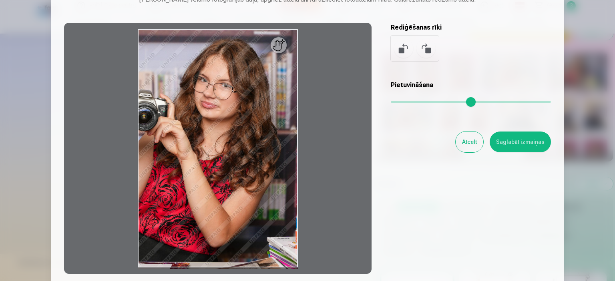
scroll to position [40, 0]
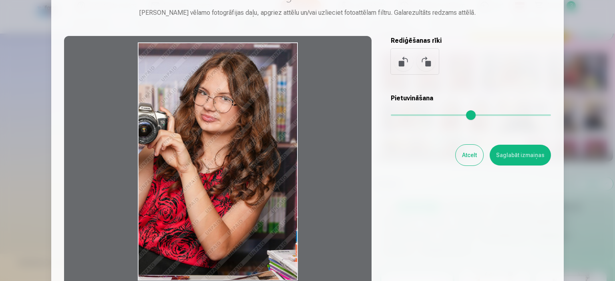
drag, startPoint x: 254, startPoint y: 99, endPoint x: 254, endPoint y: 120, distance: 20.8
click at [254, 120] on div at bounding box center [217, 161] width 307 height 251
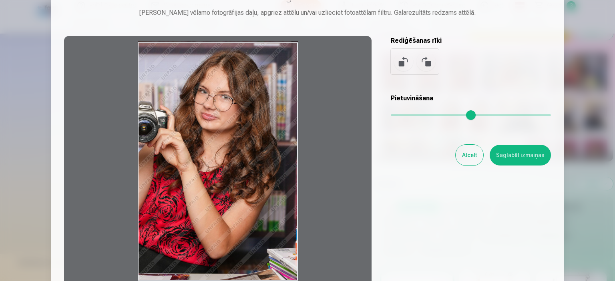
drag, startPoint x: 242, startPoint y: 113, endPoint x: 266, endPoint y: 100, distance: 27.2
click at [266, 100] on div at bounding box center [217, 161] width 307 height 251
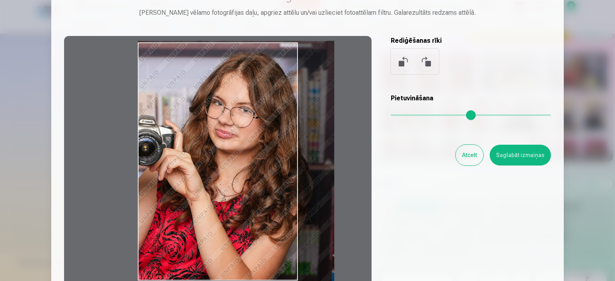
type input "*"
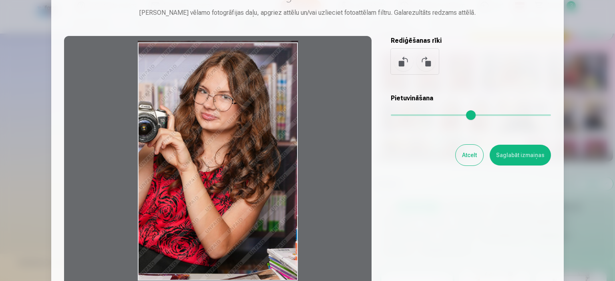
drag, startPoint x: 395, startPoint y: 115, endPoint x: 317, endPoint y: 118, distance: 78.5
click at [390, 116] on input "range" at bounding box center [470, 115] width 160 height 2
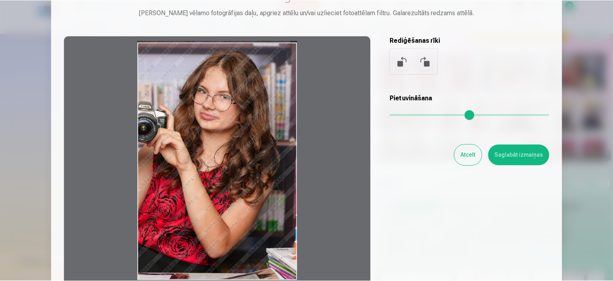
scroll to position [0, 0]
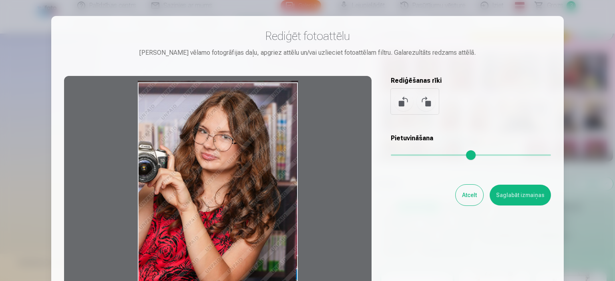
click at [467, 195] on button "Atcelt" at bounding box center [469, 195] width 28 height 21
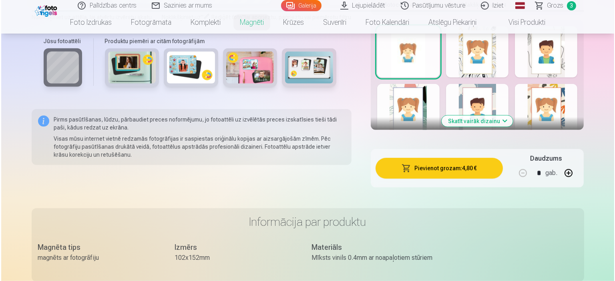
scroll to position [520, 0]
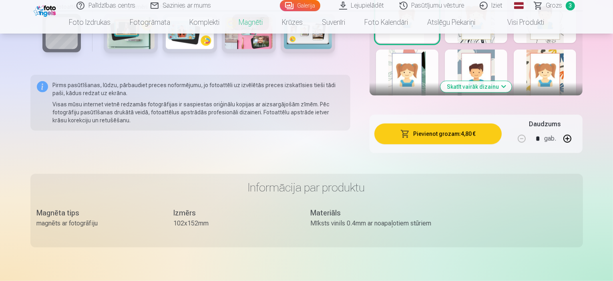
click at [435, 126] on button "Pievienot grozam : 4,80 €" at bounding box center [438, 134] width 128 height 21
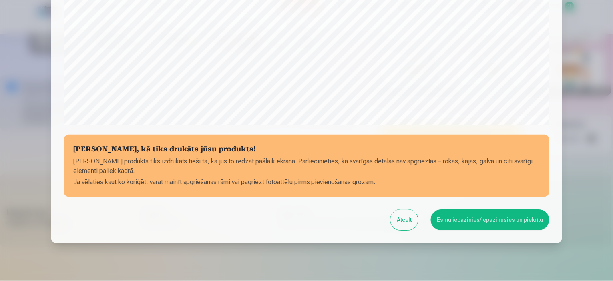
scroll to position [294, 0]
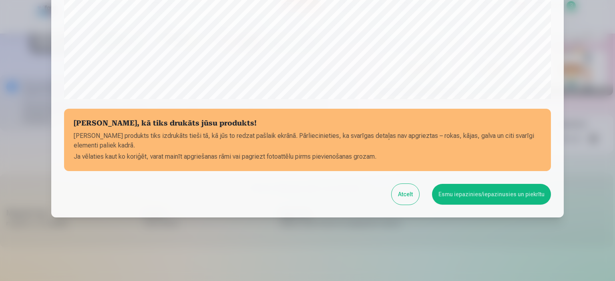
click at [458, 193] on button "Esmu iepazinies/iepazinusies un piekrītu" at bounding box center [491, 194] width 119 height 21
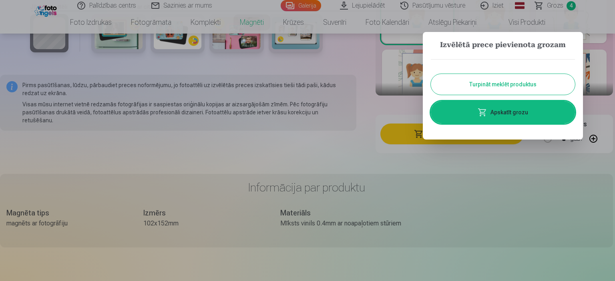
click at [498, 83] on button "Turpināt meklēt produktus" at bounding box center [502, 84] width 144 height 21
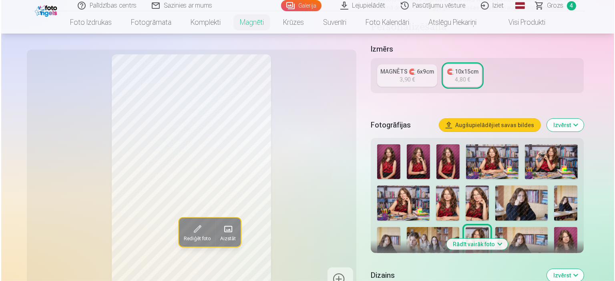
scroll to position [160, 0]
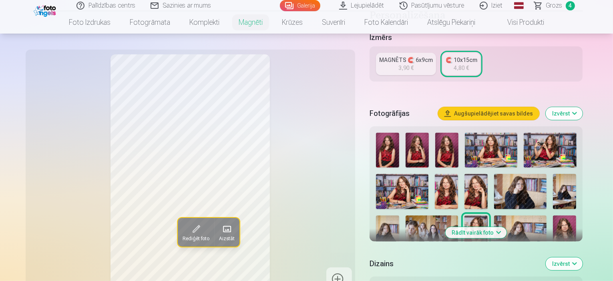
click at [576, 149] on img at bounding box center [549, 150] width 52 height 35
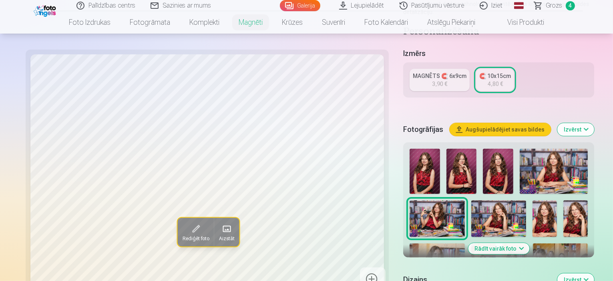
click at [177, 234] on button "Rediģēt foto" at bounding box center [195, 232] width 36 height 29
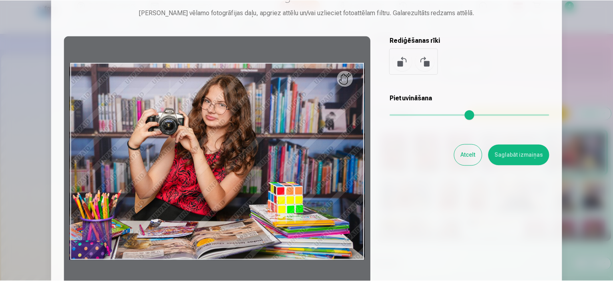
scroll to position [80, 0]
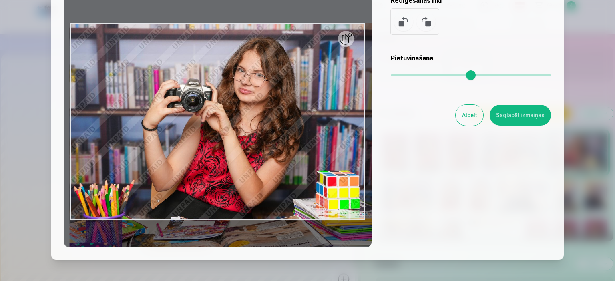
drag, startPoint x: 395, startPoint y: 75, endPoint x: 413, endPoint y: 72, distance: 18.3
click at [413, 74] on input "range" at bounding box center [470, 75] width 160 height 2
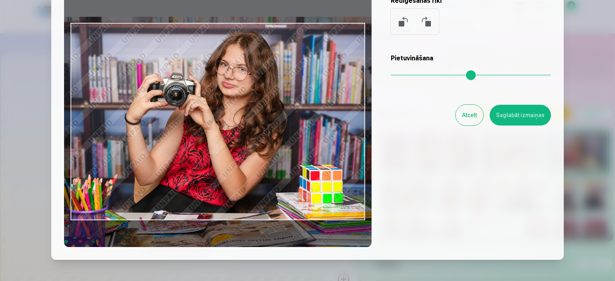
drag, startPoint x: 258, startPoint y: 106, endPoint x: 241, endPoint y: 100, distance: 17.8
click at [241, 100] on div at bounding box center [217, 121] width 307 height 251
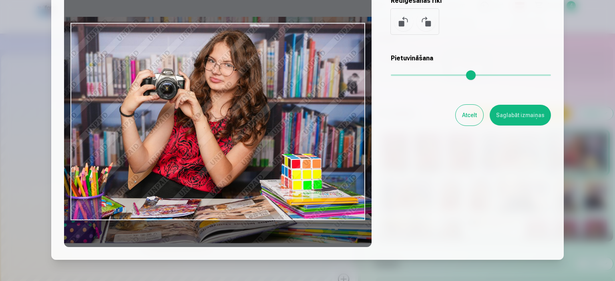
drag, startPoint x: 415, startPoint y: 76, endPoint x: 406, endPoint y: 76, distance: 8.4
click at [406, 76] on input "range" at bounding box center [470, 75] width 160 height 2
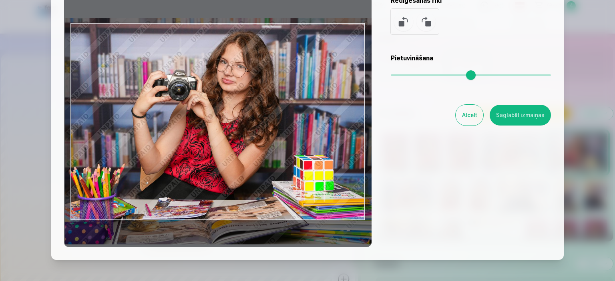
drag, startPoint x: 234, startPoint y: 136, endPoint x: 246, endPoint y: 138, distance: 12.1
click at [246, 138] on div at bounding box center [217, 121] width 307 height 251
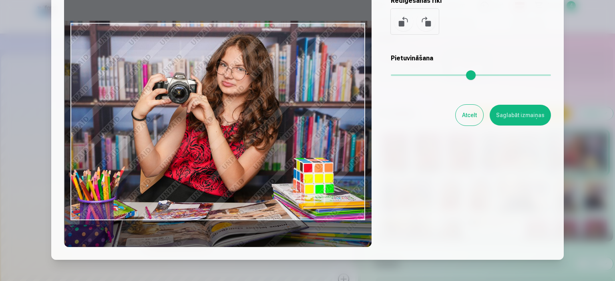
click at [246, 140] on div at bounding box center [217, 121] width 307 height 251
type input "****"
click at [528, 120] on button "Saglabāt izmaiņas" at bounding box center [519, 115] width 61 height 21
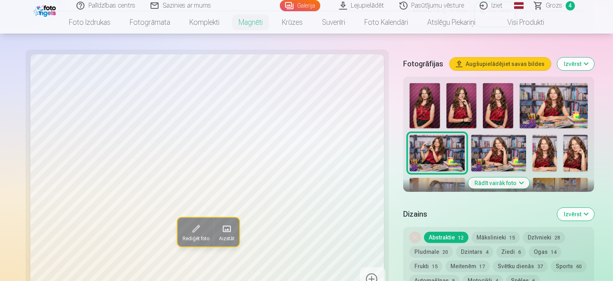
scroll to position [120, 0]
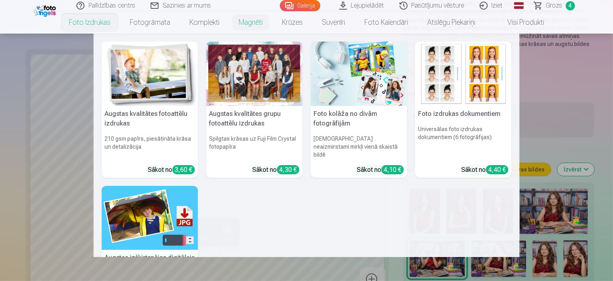
click at [140, 100] on img at bounding box center [150, 74] width 96 height 64
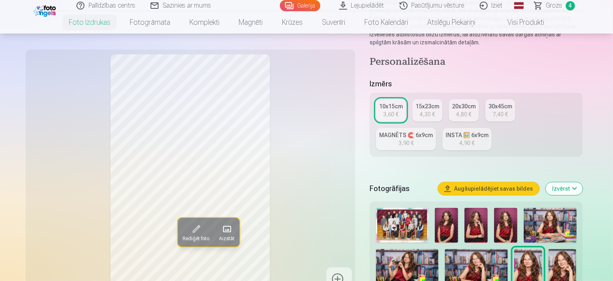
scroll to position [200, 0]
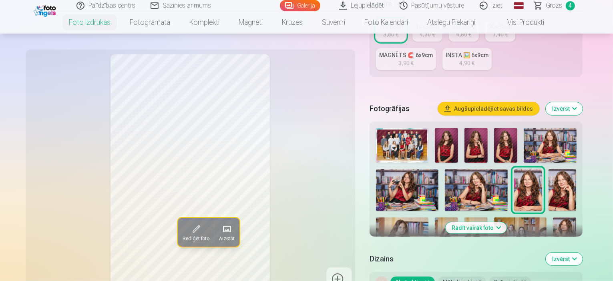
click at [414, 173] on img at bounding box center [407, 190] width 63 height 42
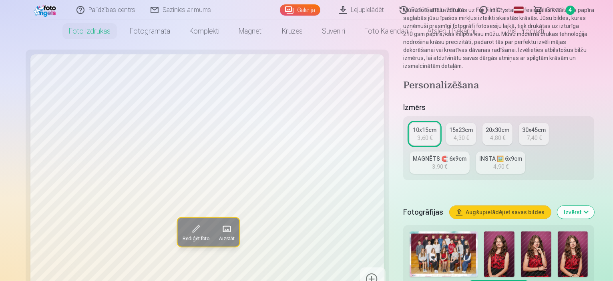
scroll to position [0, 0]
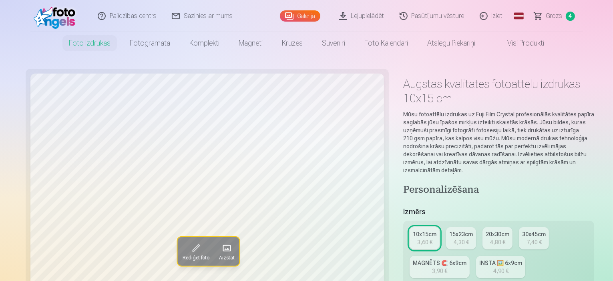
click at [412, 230] on div "10x15cm" at bounding box center [424, 234] width 24 height 8
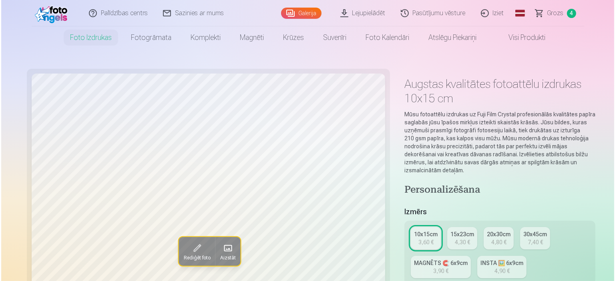
scroll to position [120, 0]
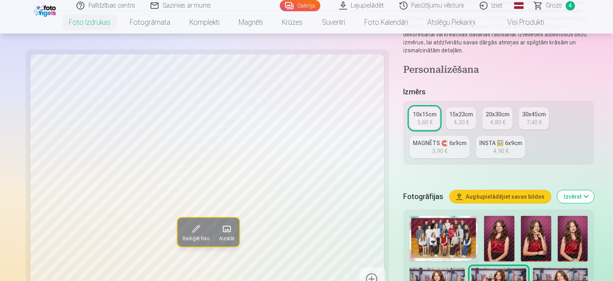
click at [182, 236] on span "Rediģēt foto" at bounding box center [195, 239] width 27 height 6
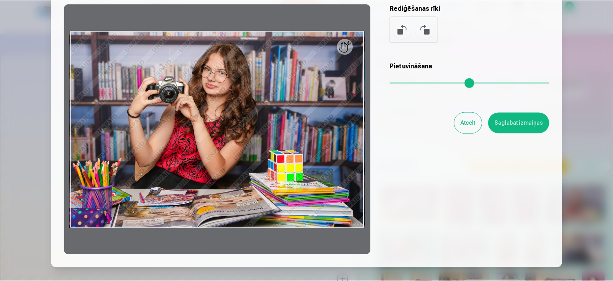
scroll to position [80, 0]
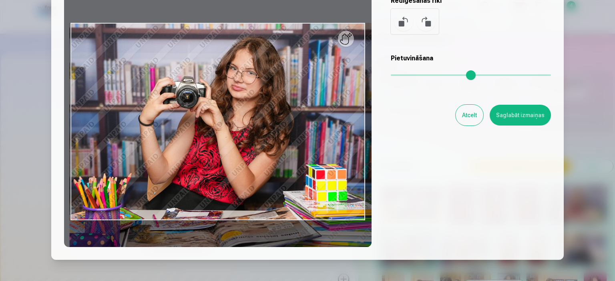
drag, startPoint x: 396, startPoint y: 74, endPoint x: 409, endPoint y: 74, distance: 13.2
click at [409, 74] on input "range" at bounding box center [470, 75] width 160 height 2
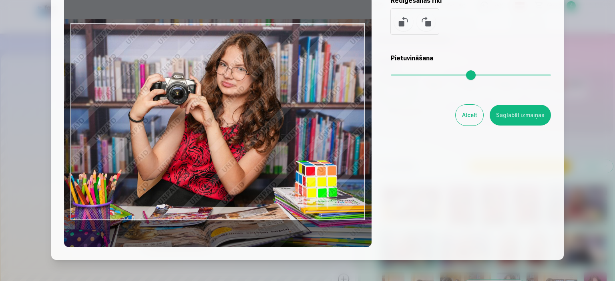
drag, startPoint x: 270, startPoint y: 130, endPoint x: 260, endPoint y: 126, distance: 10.6
click at [260, 126] on div at bounding box center [217, 121] width 307 height 251
type input "***"
click at [523, 116] on button "Saglabāt izmaiņas" at bounding box center [519, 115] width 61 height 21
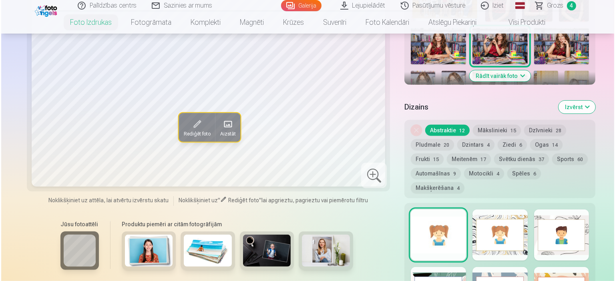
scroll to position [480, 0]
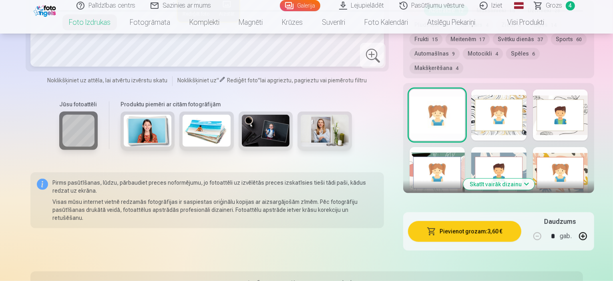
click at [451, 221] on button "Pievienot grozam : 3,60 €" at bounding box center [464, 231] width 113 height 21
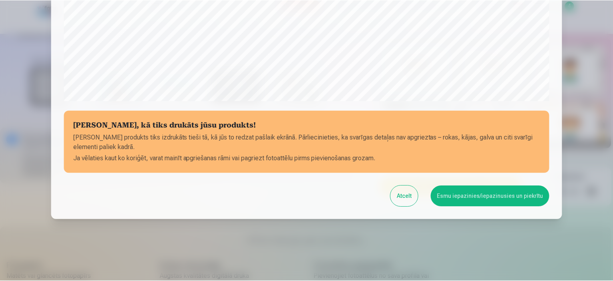
scroll to position [294, 0]
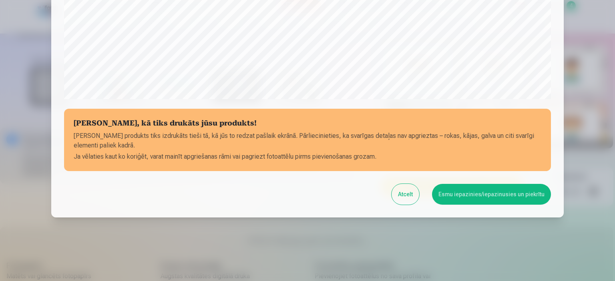
click at [472, 197] on button "Esmu iepazinies/iepazinusies un piekrītu" at bounding box center [491, 194] width 119 height 21
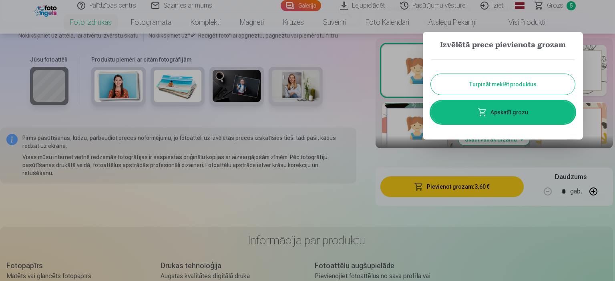
click at [497, 86] on button "Turpināt meklēt produktus" at bounding box center [502, 84] width 144 height 21
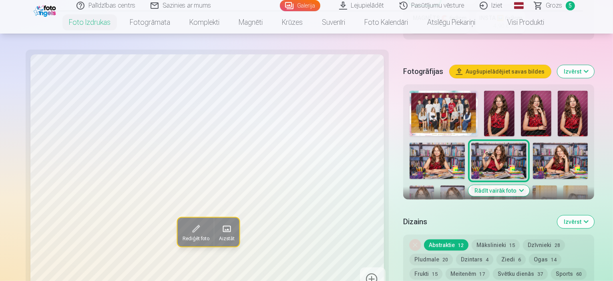
scroll to position [280, 0]
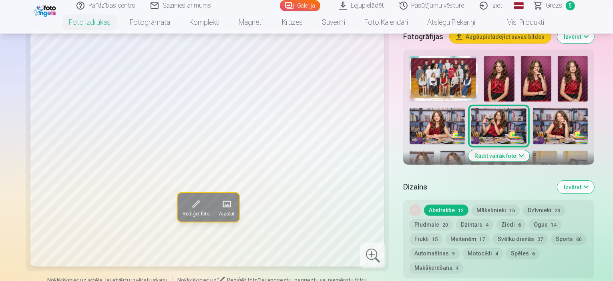
click at [491, 150] on button "Rādīt vairāk foto" at bounding box center [498, 155] width 61 height 11
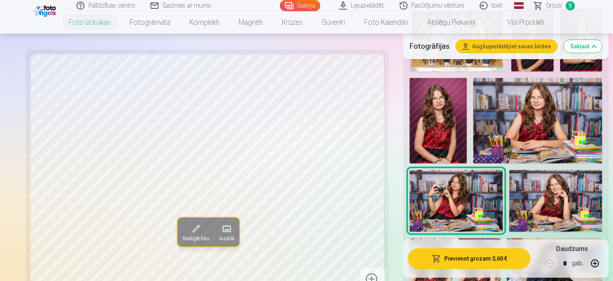
scroll to position [360, 0]
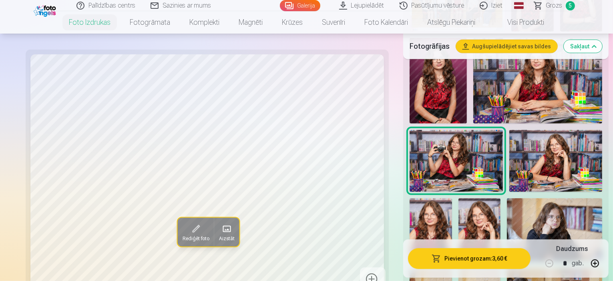
click at [501, 198] on img at bounding box center [479, 230] width 42 height 64
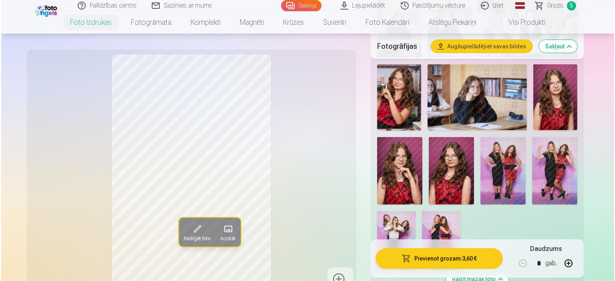
scroll to position [640, 0]
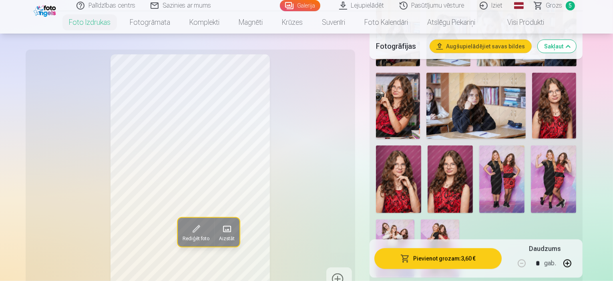
click at [462, 261] on button "Pievienot grozam : 3,60 €" at bounding box center [438, 258] width 128 height 21
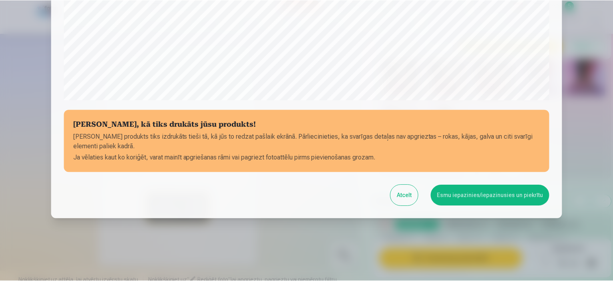
scroll to position [294, 0]
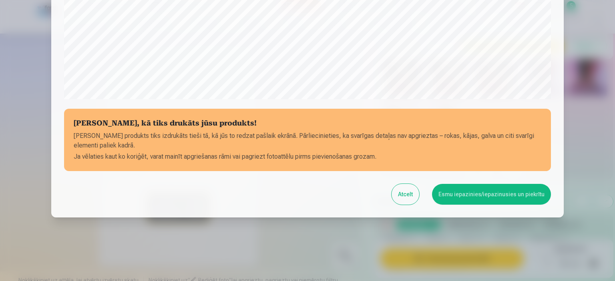
click at [488, 195] on button "Esmu iepazinies/iepazinusies un piekrītu" at bounding box center [491, 194] width 119 height 21
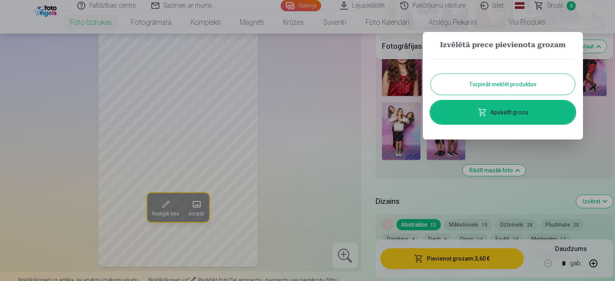
click at [506, 88] on button "Turpināt meklēt produktus" at bounding box center [502, 84] width 144 height 21
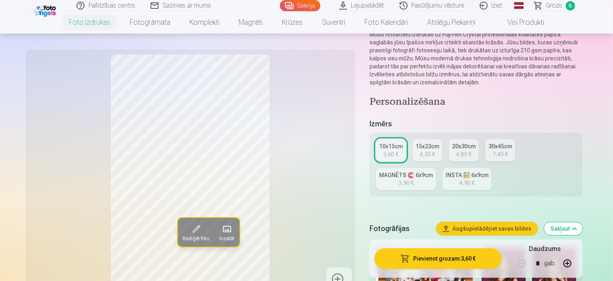
scroll to position [40, 0]
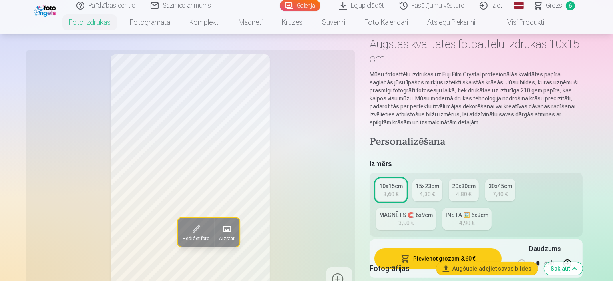
click at [552, 6] on span "Grozs" at bounding box center [554, 6] width 16 height 10
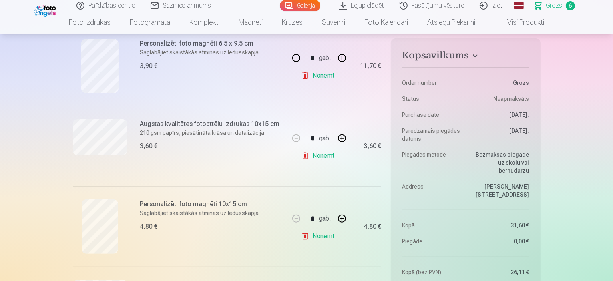
scroll to position [240, 0]
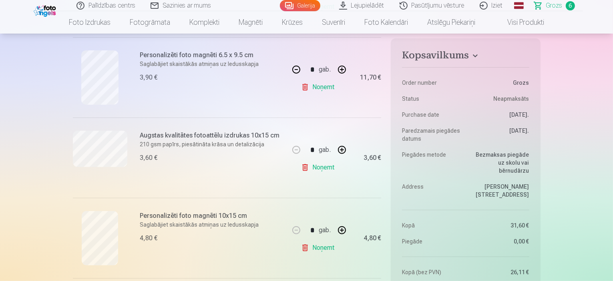
click at [296, 68] on button "button" at bounding box center [295, 69] width 19 height 19
type input "*"
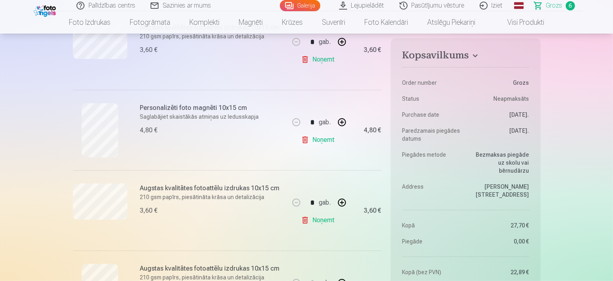
scroll to position [280, 0]
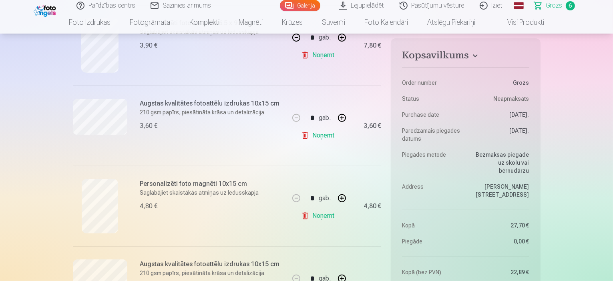
click at [342, 119] on button "button" at bounding box center [341, 117] width 19 height 19
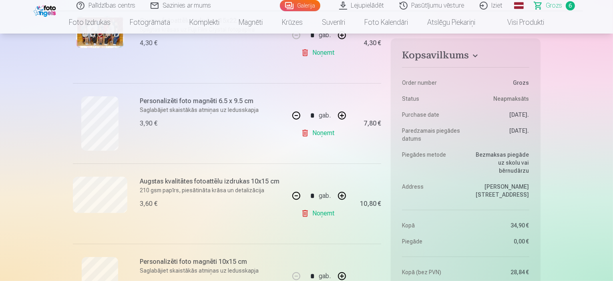
scroll to position [160, 0]
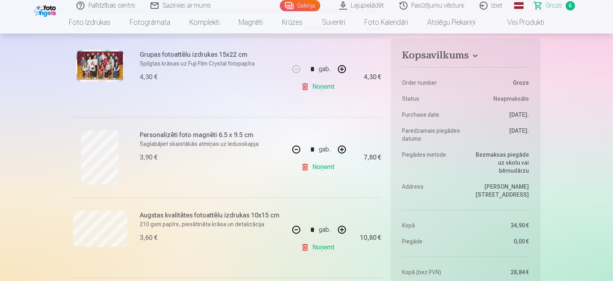
click at [298, 230] on button "button" at bounding box center [295, 229] width 19 height 19
type input "*"
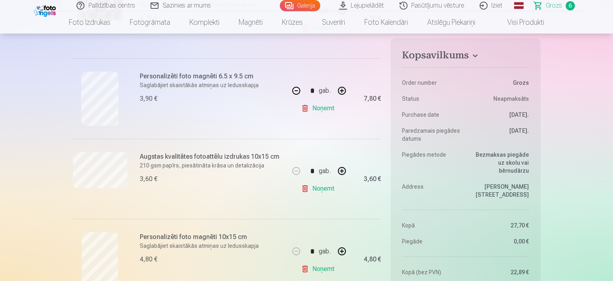
scroll to position [280, 0]
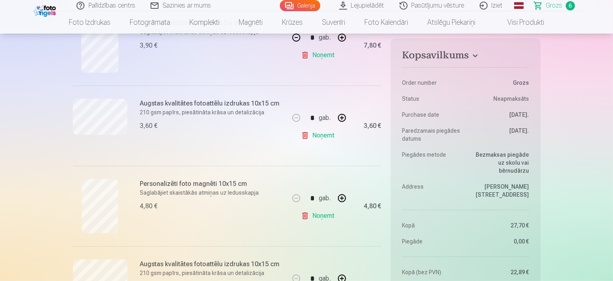
click at [341, 201] on button "button" at bounding box center [341, 198] width 19 height 19
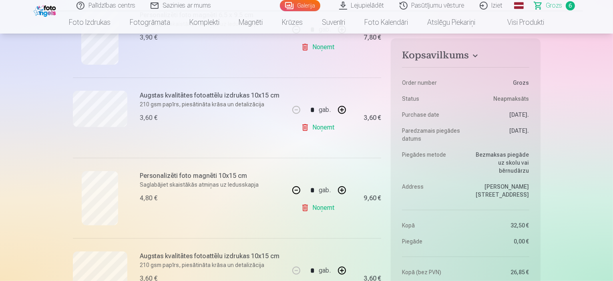
click at [342, 191] on button "button" at bounding box center [341, 190] width 19 height 19
type input "*"
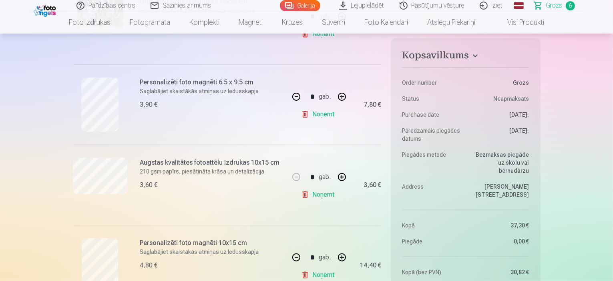
scroll to position [200, 0]
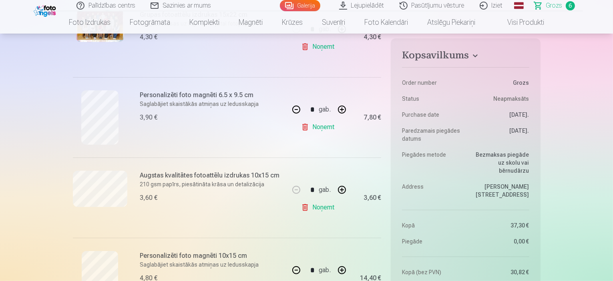
click at [298, 111] on button "button" at bounding box center [295, 109] width 19 height 19
type input "*"
click at [315, 131] on link "Noņemt" at bounding box center [319, 127] width 36 height 16
type input "*"
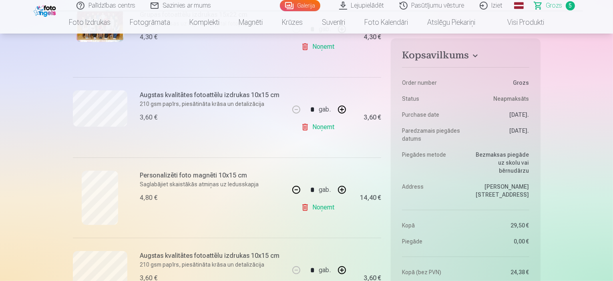
click at [321, 126] on link "Noņemt" at bounding box center [319, 127] width 36 height 16
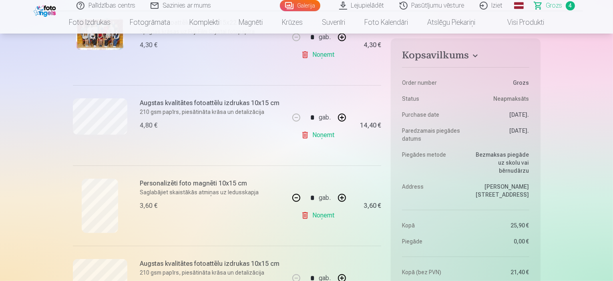
type input "*"
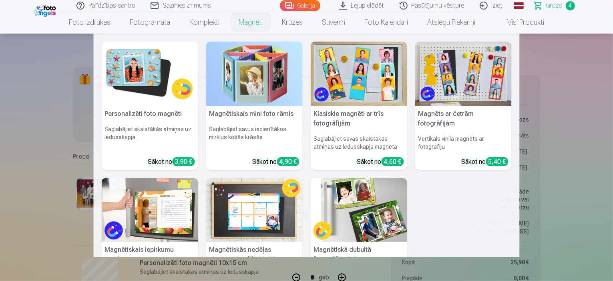
scroll to position [0, 0]
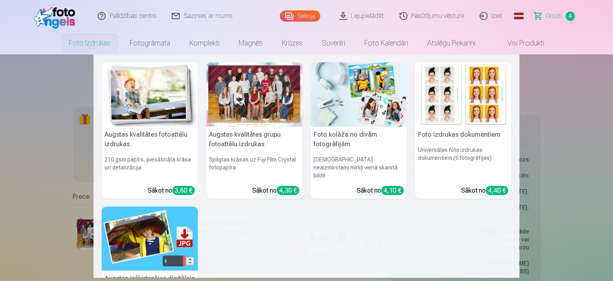
click at [152, 106] on img at bounding box center [150, 94] width 96 height 64
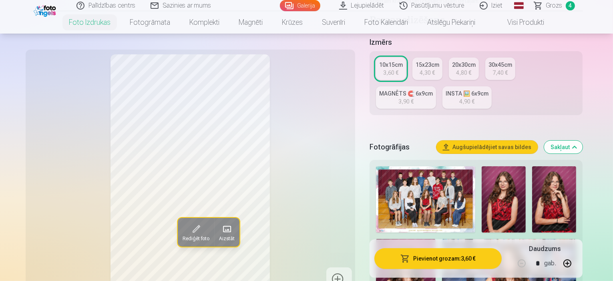
scroll to position [160, 0]
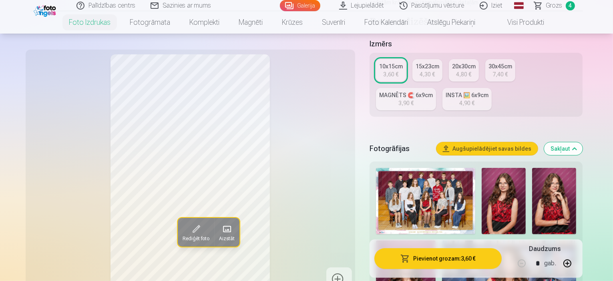
click at [442, 88] on link "INSTA 🖼️ 6x9cm 4,90 €" at bounding box center [466, 99] width 49 height 22
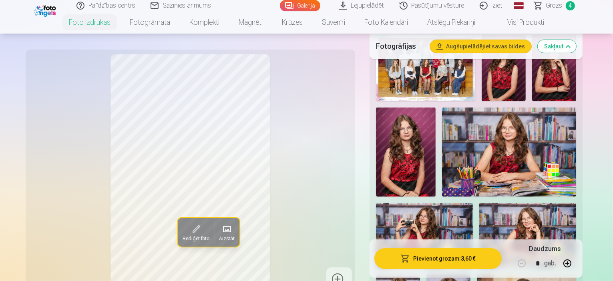
scroll to position [280, 0]
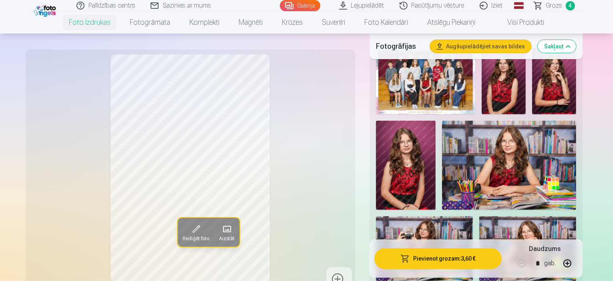
click at [442, 138] on img at bounding box center [509, 166] width 134 height 90
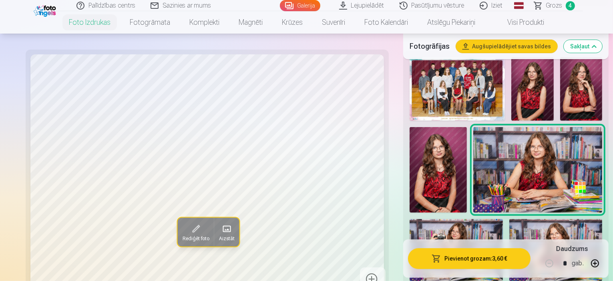
scroll to position [240, 0]
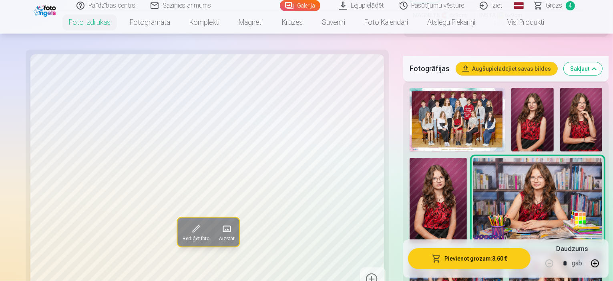
click at [560, 98] on img at bounding box center [581, 120] width 42 height 64
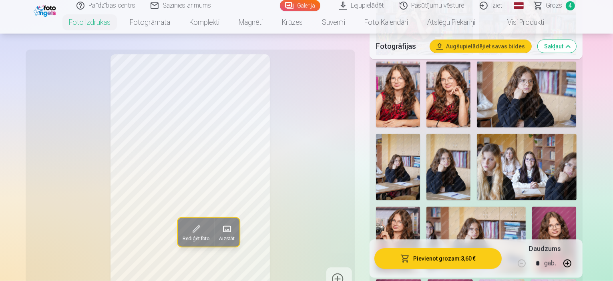
scroll to position [520, 0]
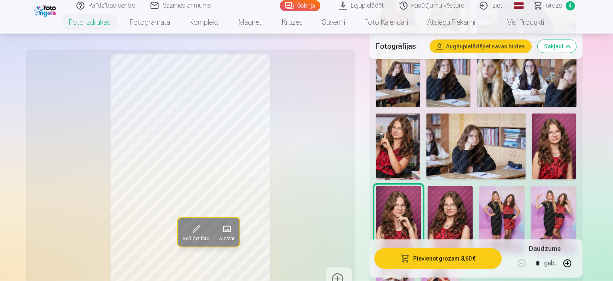
scroll to position [600, 0]
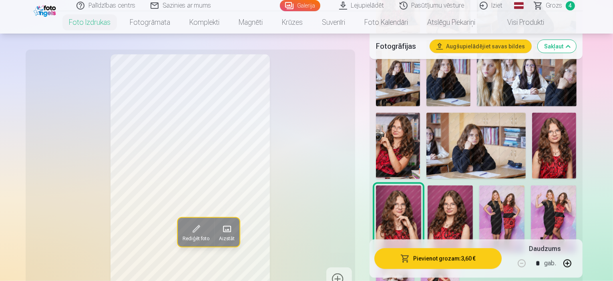
click at [576, 186] on img at bounding box center [553, 220] width 45 height 68
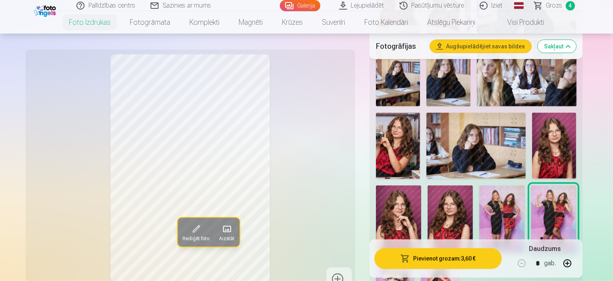
click at [524, 186] on img at bounding box center [501, 220] width 45 height 68
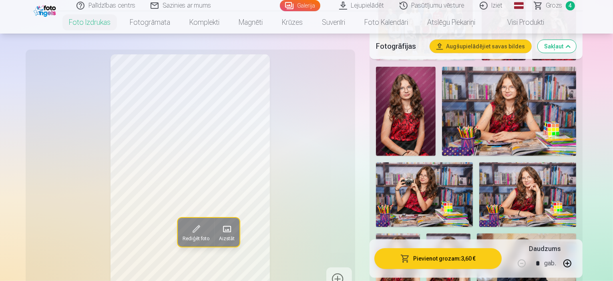
scroll to position [320, 0]
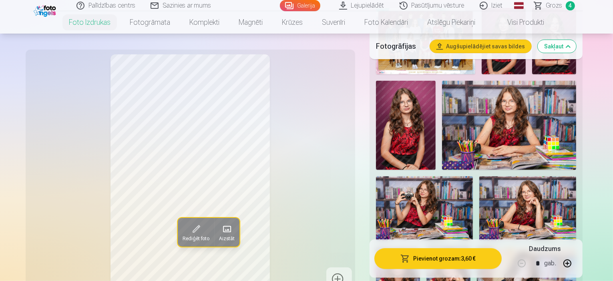
click at [479, 180] on img at bounding box center [527, 208] width 97 height 65
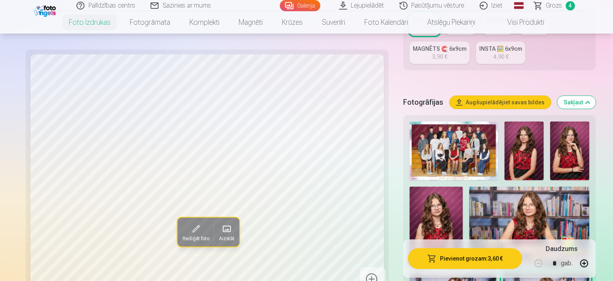
scroll to position [240, 0]
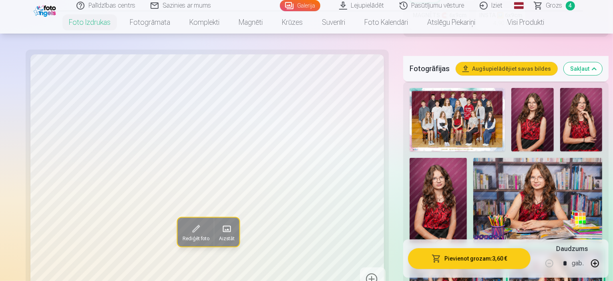
click at [511, 100] on img at bounding box center [532, 120] width 42 height 64
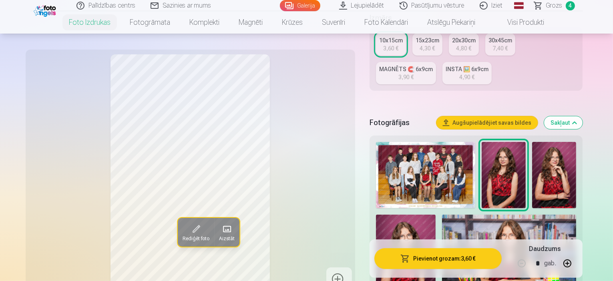
scroll to position [200, 0]
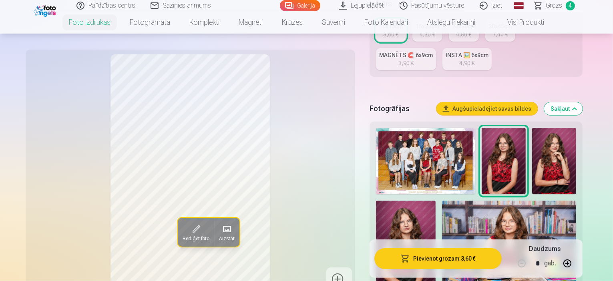
click at [435, 201] on img at bounding box center [406, 246] width 60 height 90
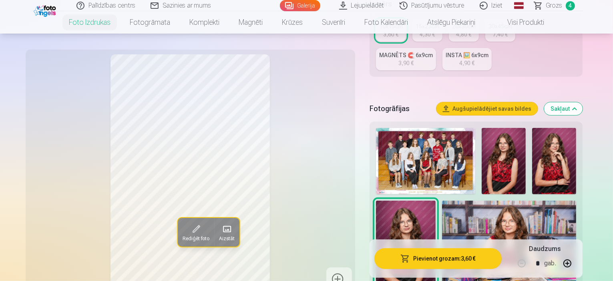
click at [501, 146] on img at bounding box center [503, 161] width 44 height 66
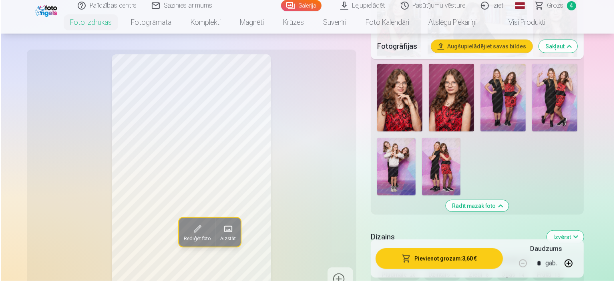
scroll to position [720, 0]
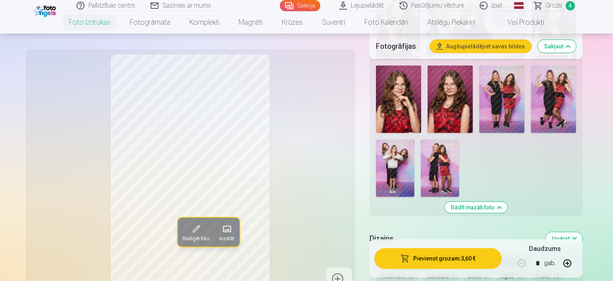
click at [434, 258] on button "Pievienot grozam : 3,60 €" at bounding box center [438, 258] width 128 height 21
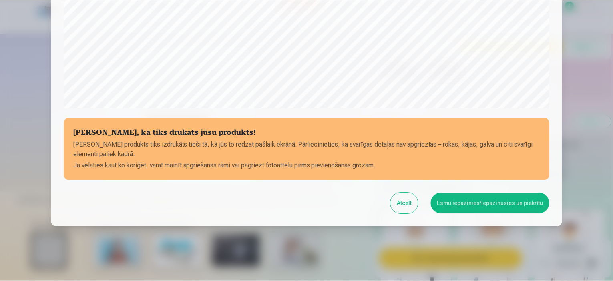
scroll to position [294, 0]
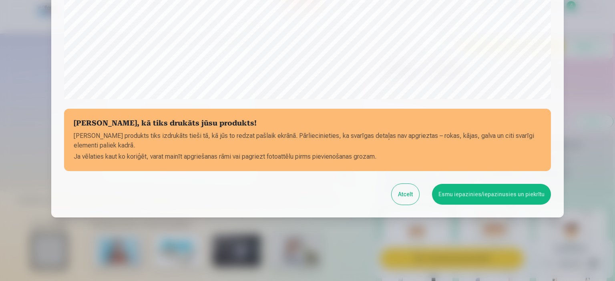
click at [475, 191] on button "Esmu iepazinies/iepazinusies un piekrītu" at bounding box center [491, 194] width 119 height 21
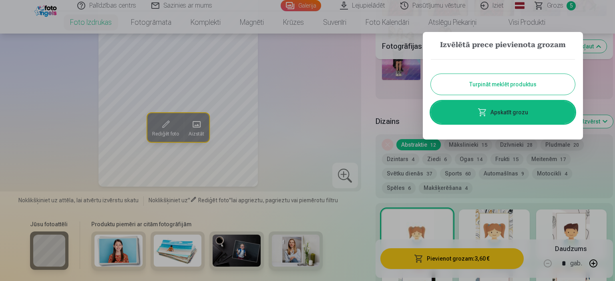
click at [495, 88] on button "Turpināt meklēt produktus" at bounding box center [502, 84] width 144 height 21
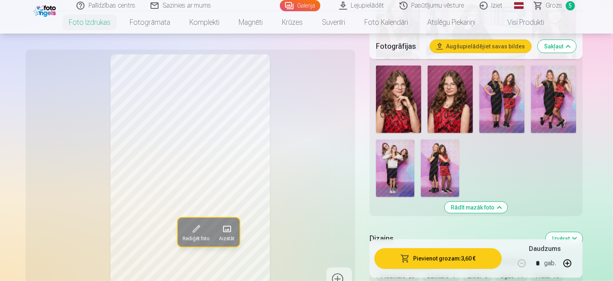
click at [558, 3] on span "Grozs" at bounding box center [554, 6] width 16 height 10
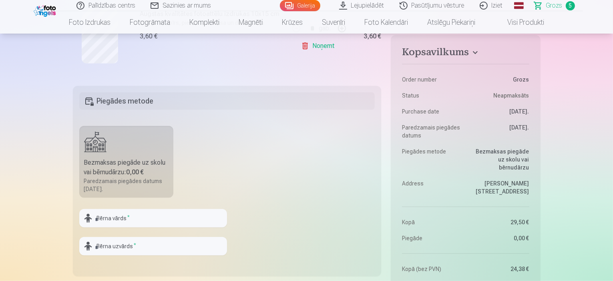
scroll to position [560, 0]
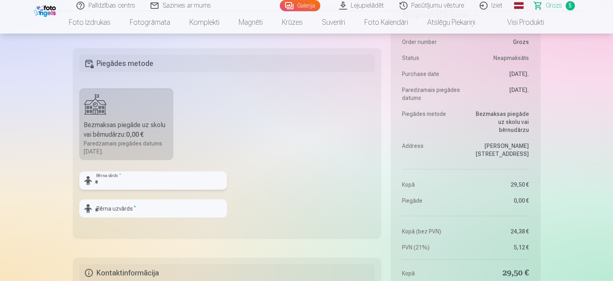
click at [151, 185] on input "text" at bounding box center [153, 181] width 148 height 18
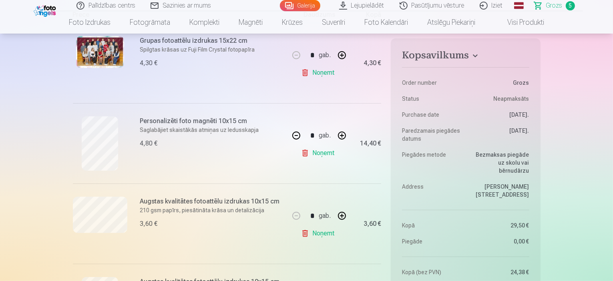
scroll to position [160, 0]
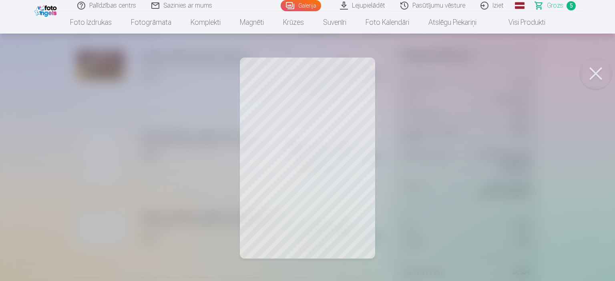
click at [597, 73] on button at bounding box center [595, 74] width 32 height 32
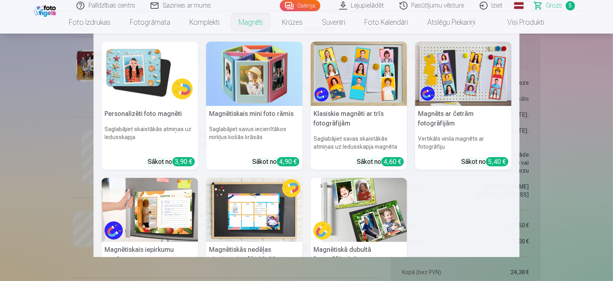
click at [243, 24] on link "Magnēti" at bounding box center [250, 22] width 43 height 22
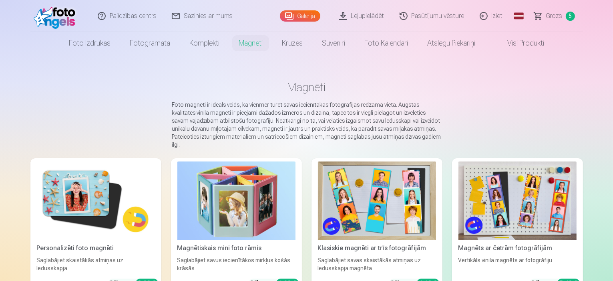
click at [74, 176] on img at bounding box center [96, 201] width 118 height 79
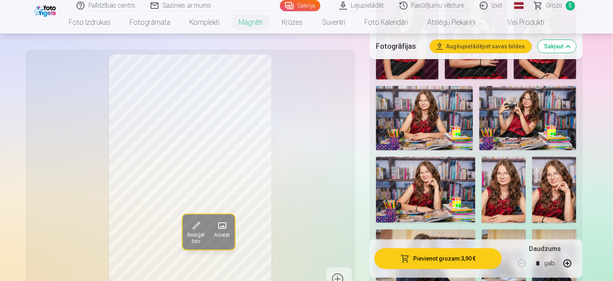
scroll to position [320, 0]
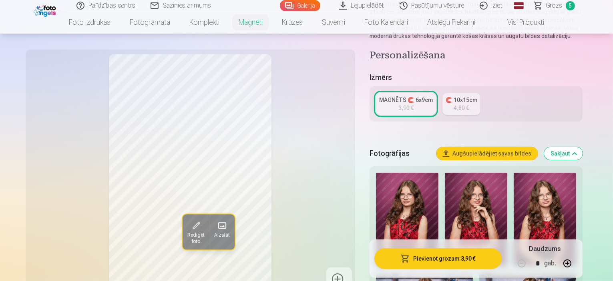
click at [477, 96] on div "🧲 10x15cm" at bounding box center [461, 100] width 32 height 8
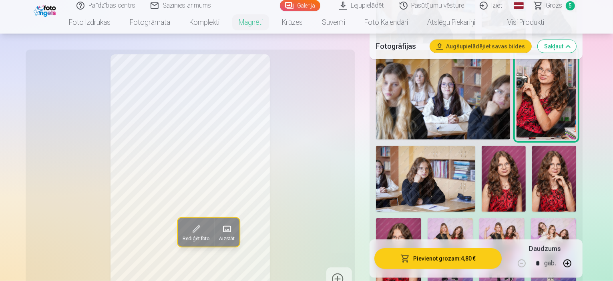
scroll to position [640, 0]
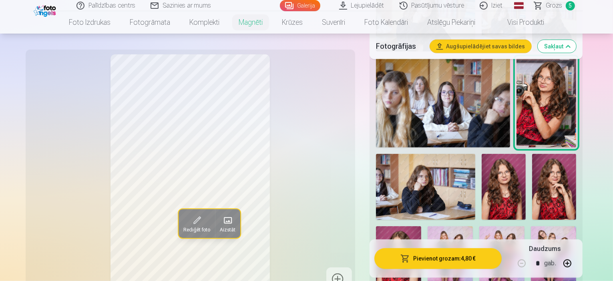
scroll to position [600, 0]
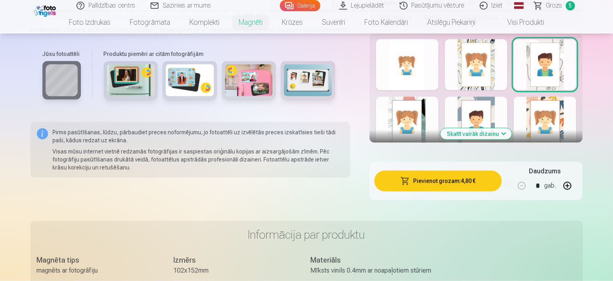
scroll to position [760, 0]
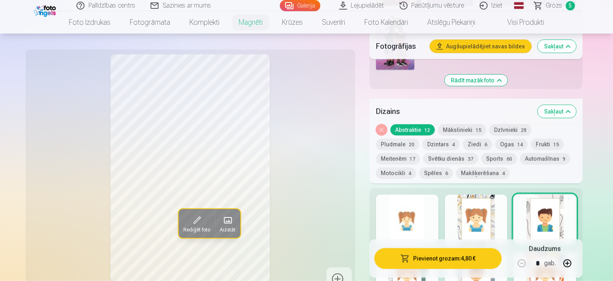
scroll to position [840, 0]
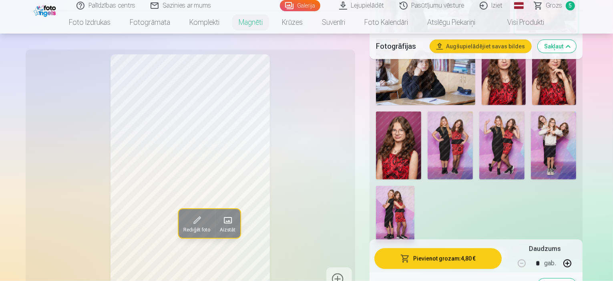
scroll to position [680, 0]
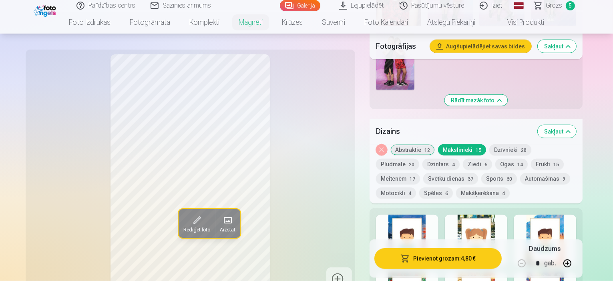
scroll to position [920, 0]
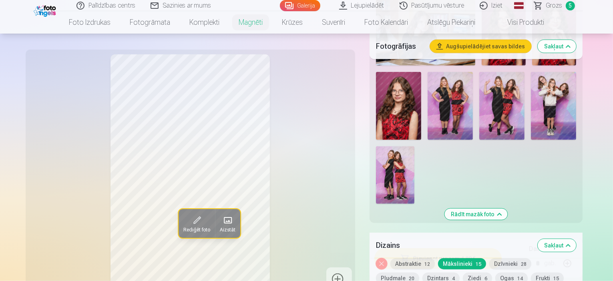
scroll to position [680, 0]
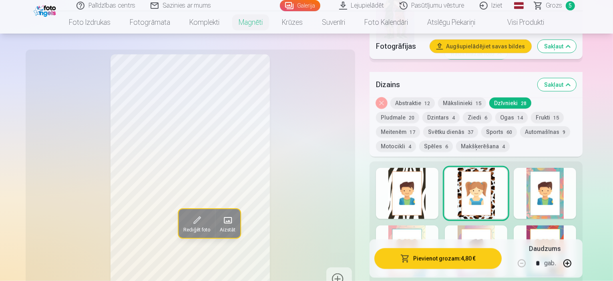
scroll to position [880, 0]
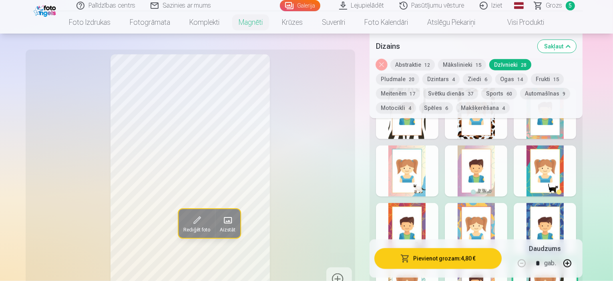
scroll to position [960, 0]
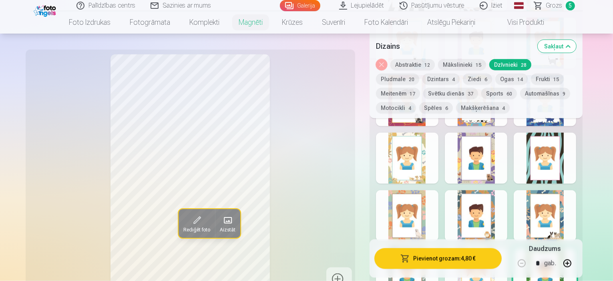
scroll to position [1080, 0]
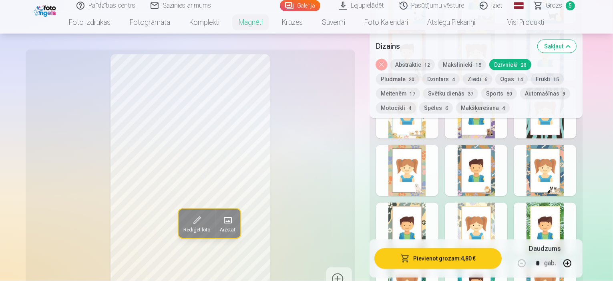
scroll to position [1120, 0]
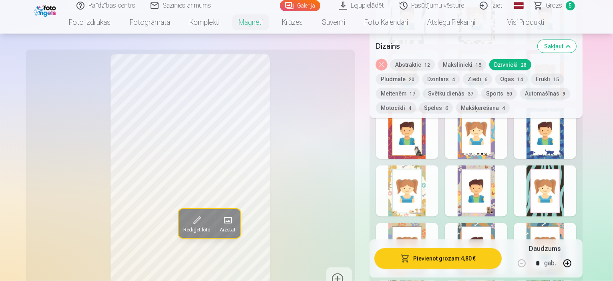
scroll to position [1080, 0]
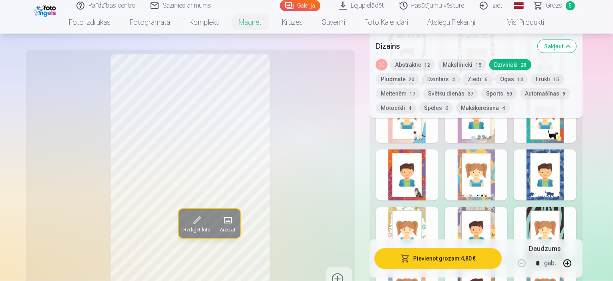
scroll to position [960, 0]
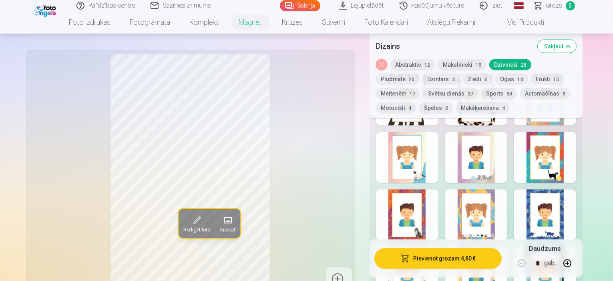
click at [419, 74] on button "Pludmale 20" at bounding box center [397, 79] width 43 height 11
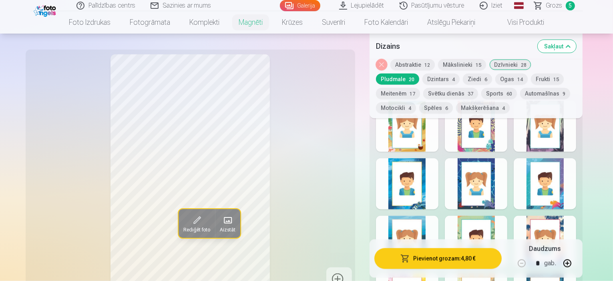
scroll to position [920, 0]
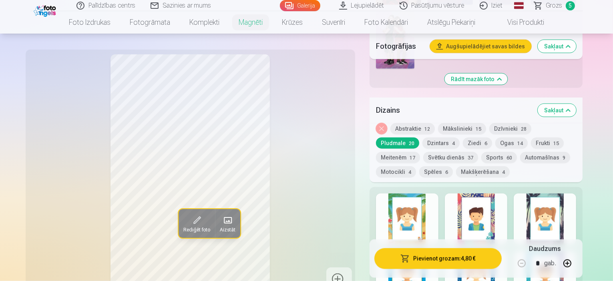
scroll to position [800, 0]
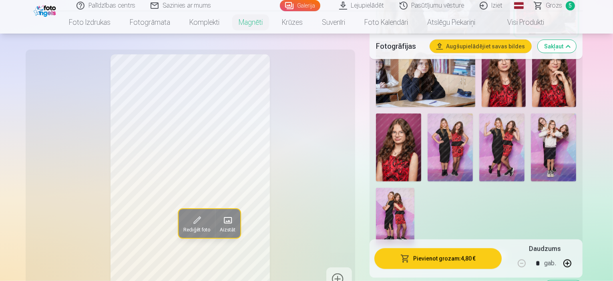
scroll to position [640, 0]
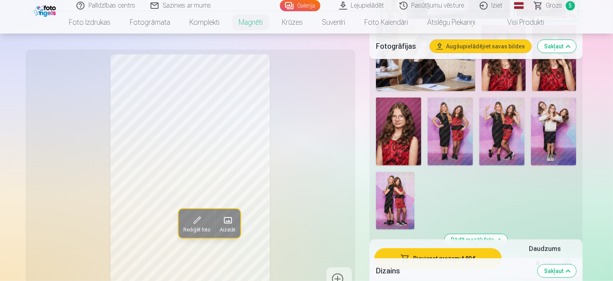
scroll to position [760, 0]
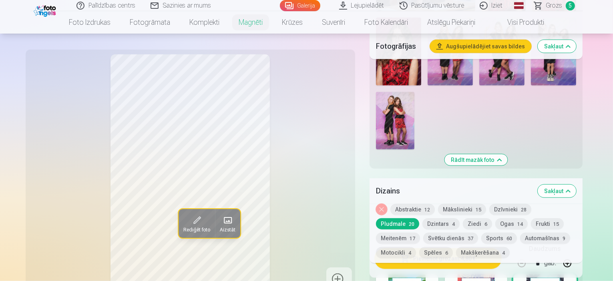
click at [462, 218] on button "Ziedi 6" at bounding box center [476, 223] width 29 height 11
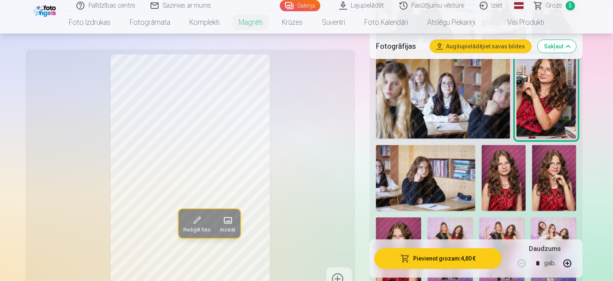
scroll to position [640, 0]
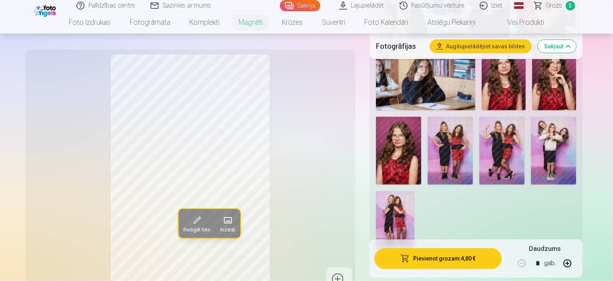
scroll to position [680, 0]
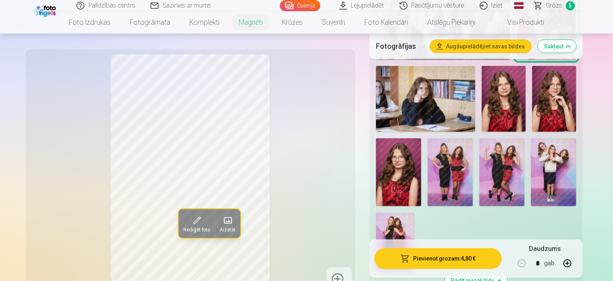
scroll to position [640, 0]
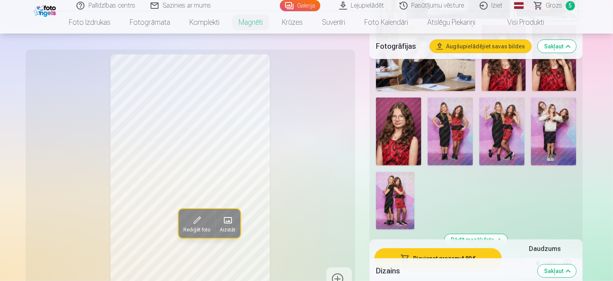
scroll to position [760, 0]
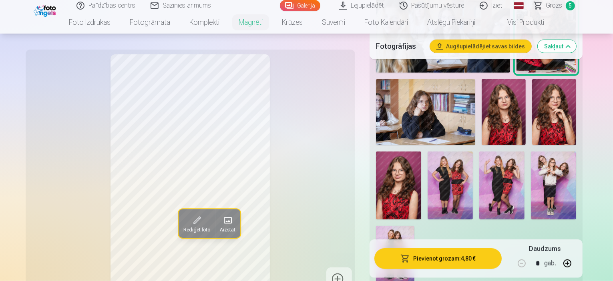
scroll to position [640, 0]
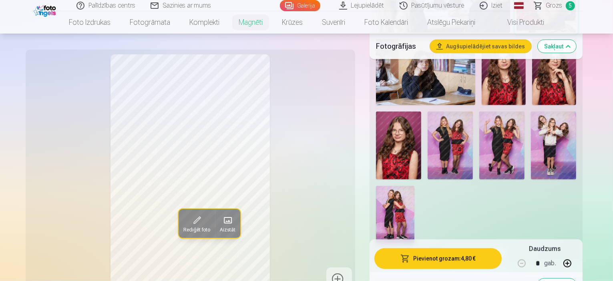
scroll to position [680, 0]
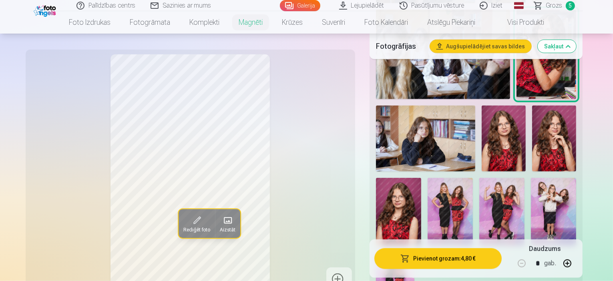
scroll to position [600, 0]
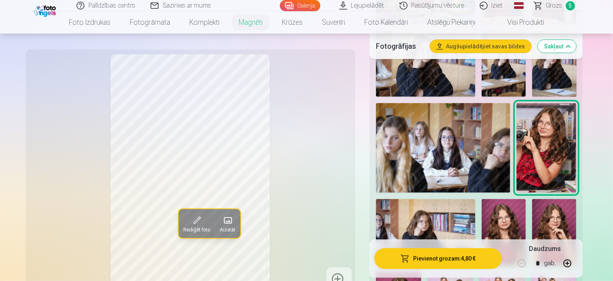
scroll to position [520, 0]
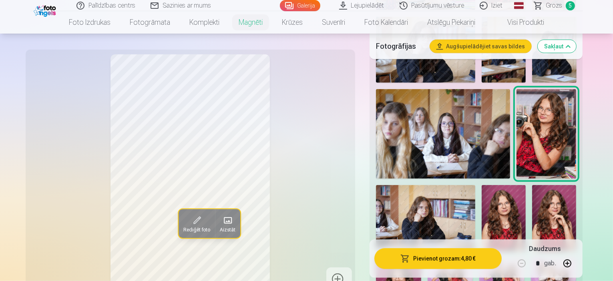
click at [219, 227] on span "Aizstāt" at bounding box center [227, 230] width 16 height 6
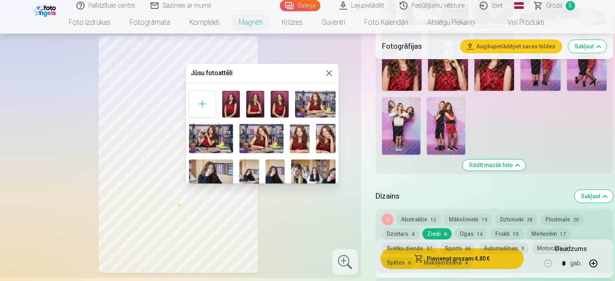
click at [329, 74] on button at bounding box center [329, 73] width 10 height 10
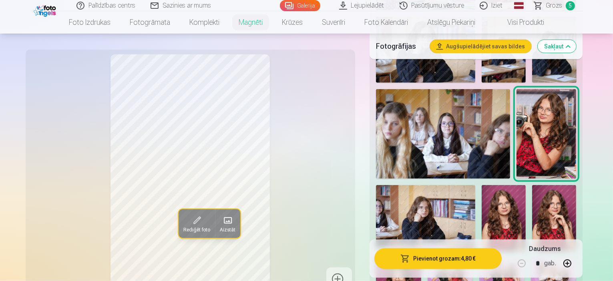
click at [183, 227] on span "Rediģēt foto" at bounding box center [196, 230] width 27 height 6
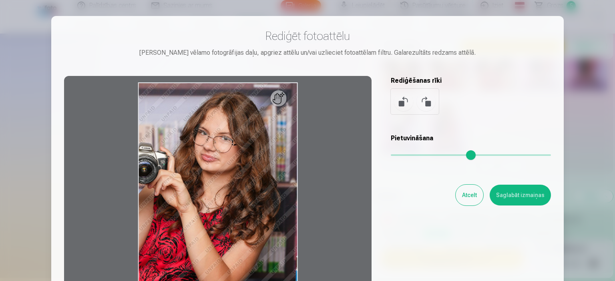
click at [469, 198] on button "Atcelt" at bounding box center [469, 195] width 28 height 21
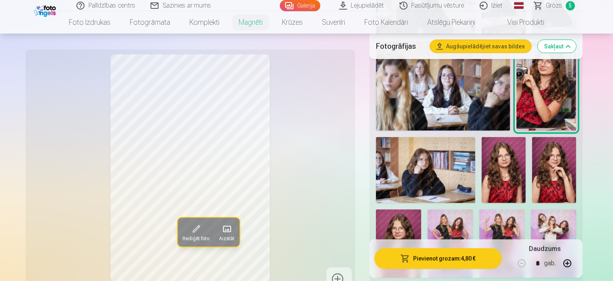
scroll to position [582, 0]
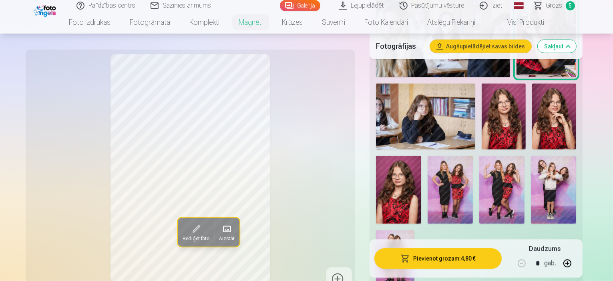
scroll to position [622, 0]
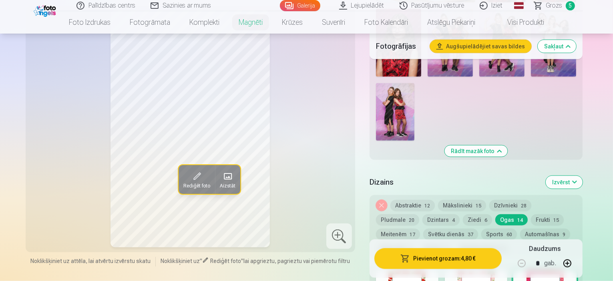
scroll to position [782, 0]
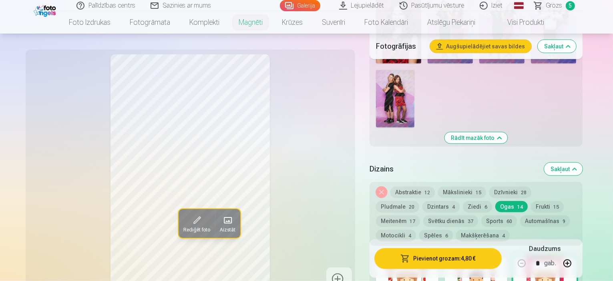
click at [553, 182] on div "Noņemiet dizainu Abstraktie 12 Mākslinieki 15 Dzīvnieki 28 Pludmale 20 Dzintars…" at bounding box center [475, 214] width 213 height 64
click at [575, 182] on div "Noņemiet dizainu Abstraktie 12 Mākslinieki 15 Dzīvnieki 28 Pludmale 20 Dzintars…" at bounding box center [475, 214] width 213 height 64
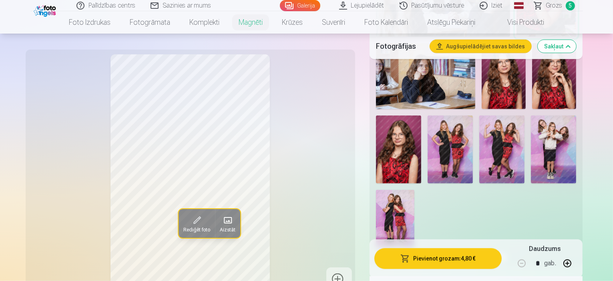
scroll to position [742, 0]
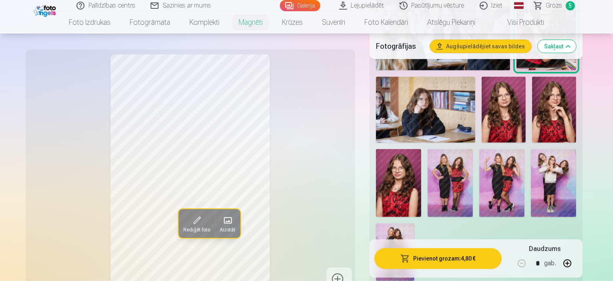
scroll to position [622, 0]
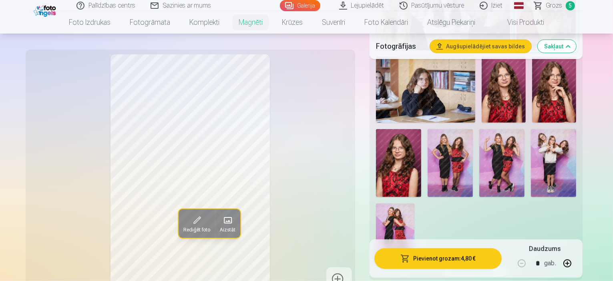
scroll to position [662, 0]
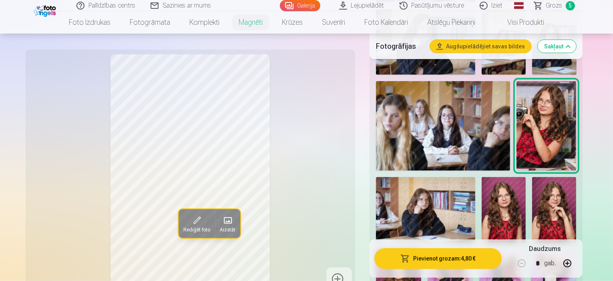
scroll to position [542, 0]
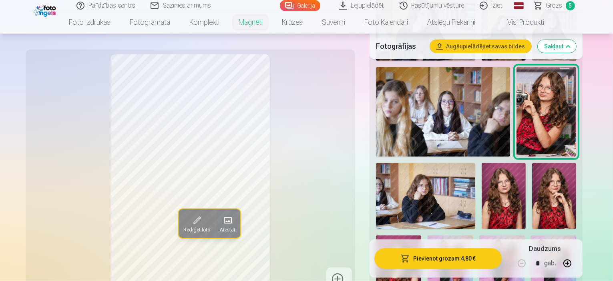
click at [315, 166] on div "Rediģēt foto Aizstāt" at bounding box center [190, 172] width 320 height 237
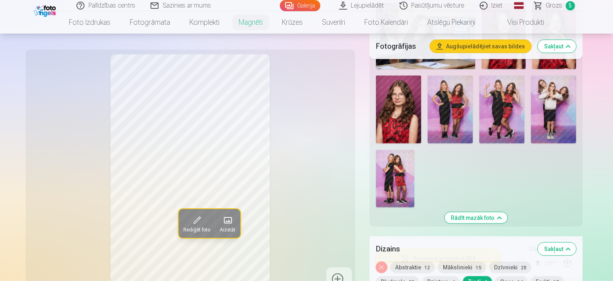
scroll to position [662, 0]
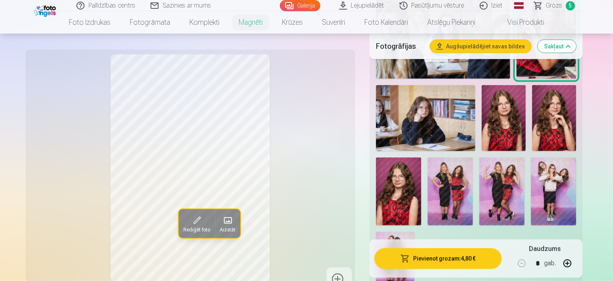
scroll to position [622, 0]
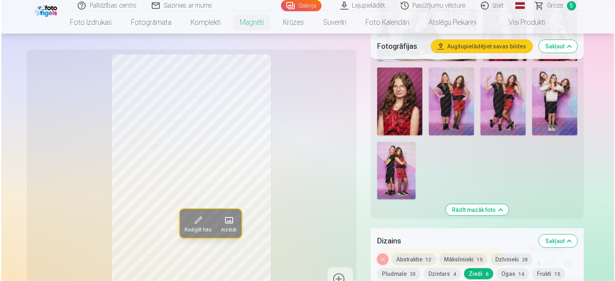
scroll to position [742, 0]
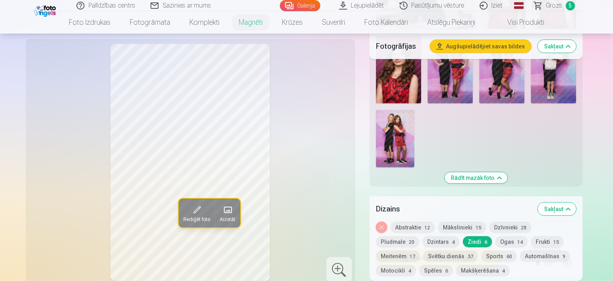
click at [577, 254] on button "button" at bounding box center [566, 263] width 19 height 19
type input "*"
click at [490, 248] on button "Pievienot grozam : 14,40 €" at bounding box center [438, 258] width 128 height 21
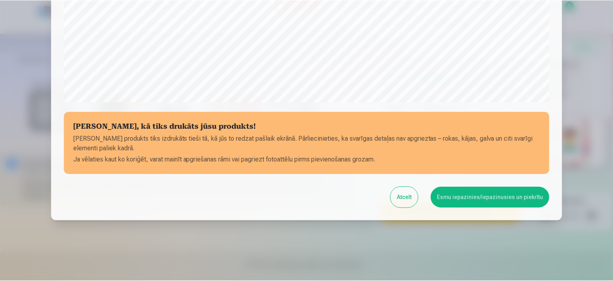
scroll to position [294, 0]
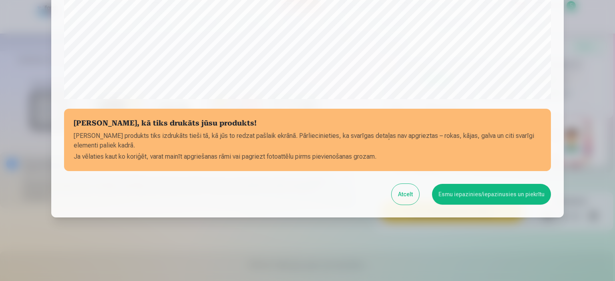
click at [470, 198] on button "Esmu iepazinies/iepazinusies un piekrītu" at bounding box center [491, 194] width 119 height 21
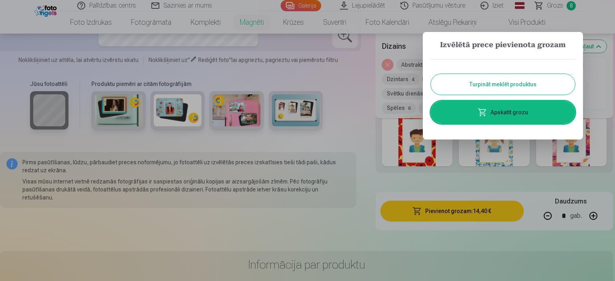
click at [509, 118] on link "Apskatīt grozu" at bounding box center [502, 112] width 144 height 22
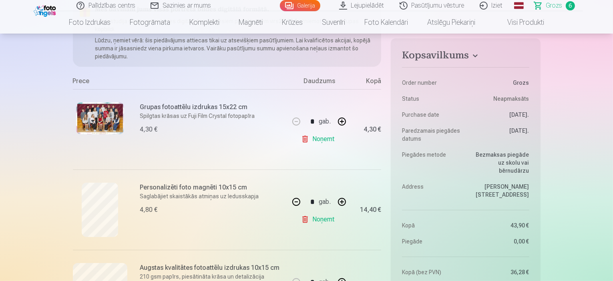
scroll to position [120, 0]
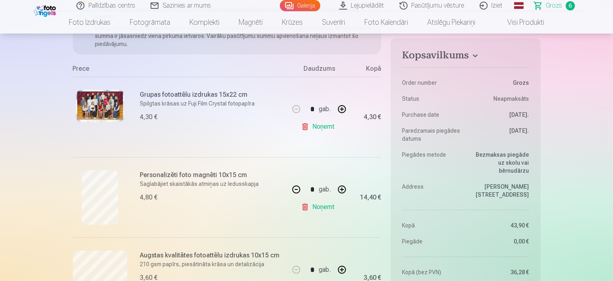
click at [312, 210] on link "Noņemt" at bounding box center [319, 207] width 36 height 16
type input "*"
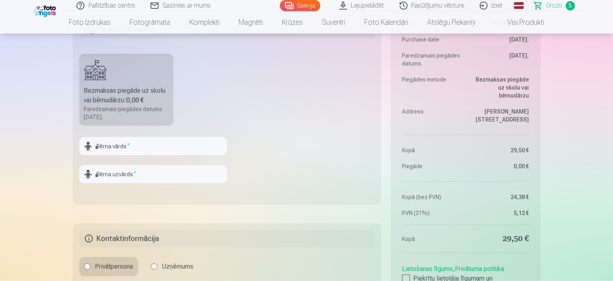
scroll to position [640, 0]
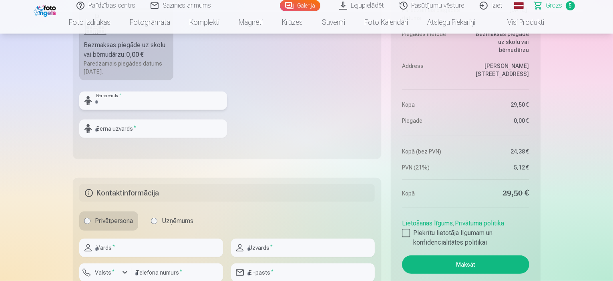
click at [154, 102] on input "text" at bounding box center [153, 101] width 148 height 18
type input "******"
click at [99, 131] on input "text" at bounding box center [153, 129] width 148 height 18
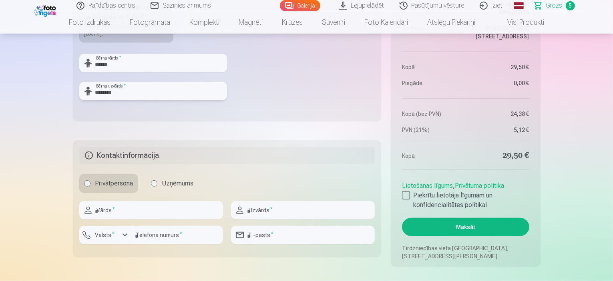
scroll to position [760, 0]
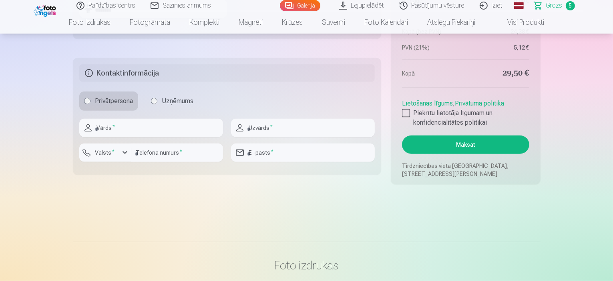
type input "********"
click at [143, 129] on input "text" at bounding box center [151, 128] width 144 height 18
type input "*******"
type input "********"
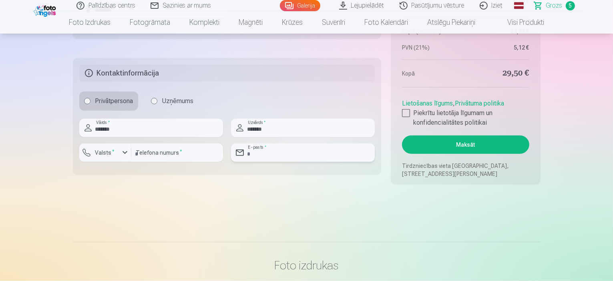
type input "**********"
click at [123, 152] on div "button" at bounding box center [125, 153] width 10 height 10
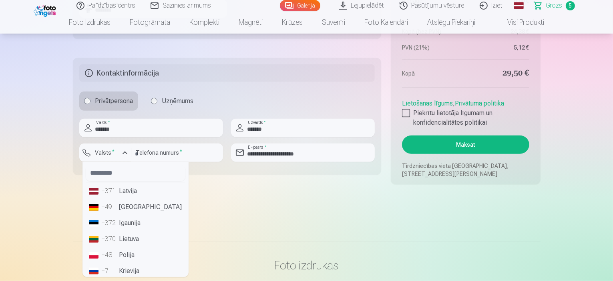
click at [117, 191] on li "+371 Latvija" at bounding box center [136, 191] width 100 height 16
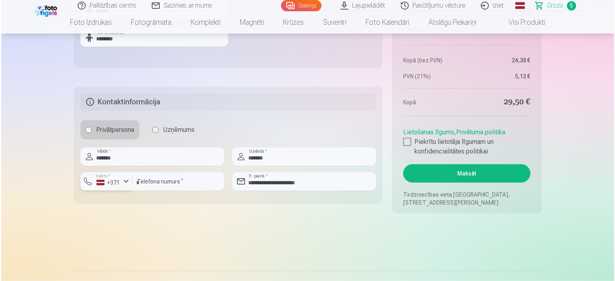
scroll to position [680, 0]
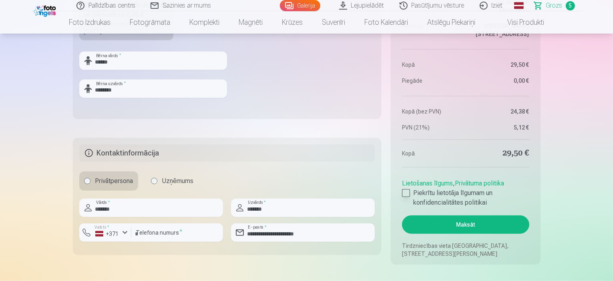
click at [407, 192] on div at bounding box center [406, 193] width 8 height 8
click at [454, 224] on button "Maksāt" at bounding box center [465, 225] width 127 height 18
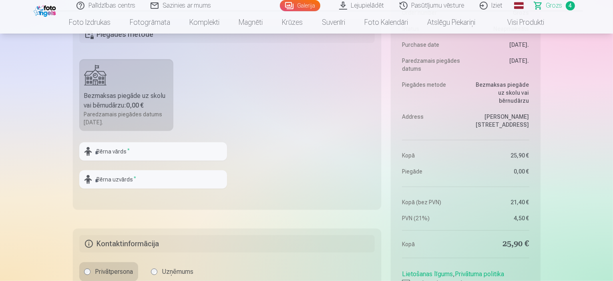
scroll to position [520, 0]
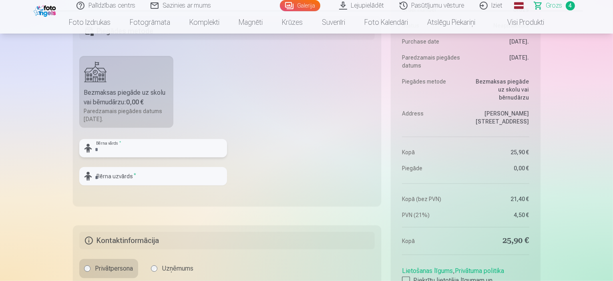
click at [139, 147] on input "text" at bounding box center [153, 148] width 148 height 18
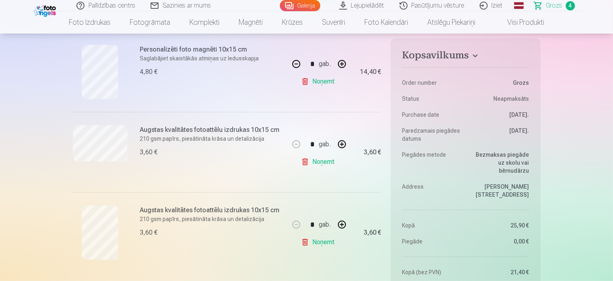
scroll to position [240, 0]
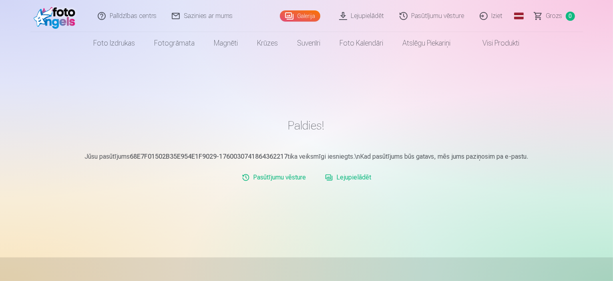
click at [328, 69] on div "Paldies! Jūsu pasūtījums 68E7F01502B35E954E1F9029-1760030741864362217 tika veik…" at bounding box center [306, 239] width 480 height 478
